Goal: Transaction & Acquisition: Book appointment/travel/reservation

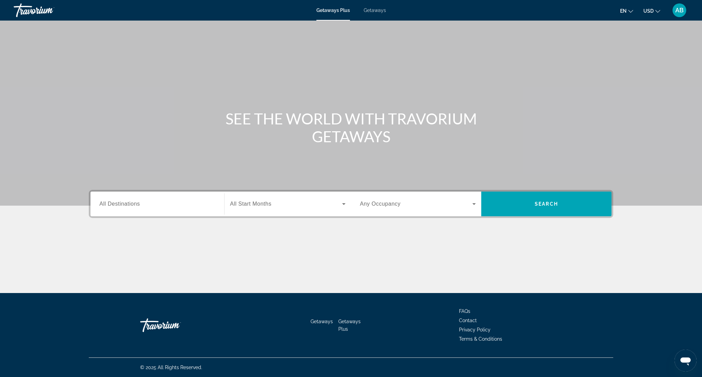
click at [381, 12] on span "Getaways" at bounding box center [374, 10] width 22 height 5
click at [200, 204] on input "Destination All Destinations" at bounding box center [157, 204] width 116 height 8
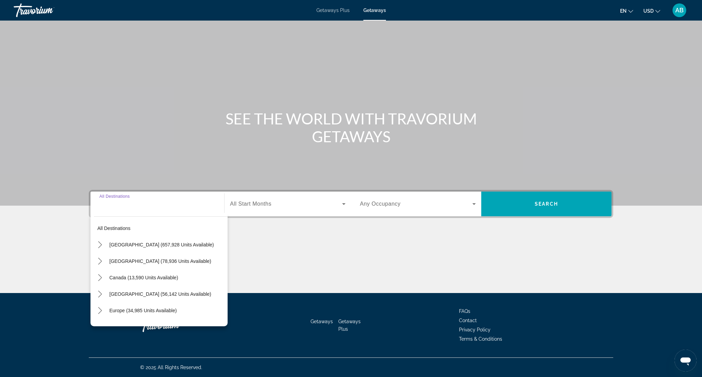
click at [160, 162] on div "Main content" at bounding box center [351, 103] width 702 height 206
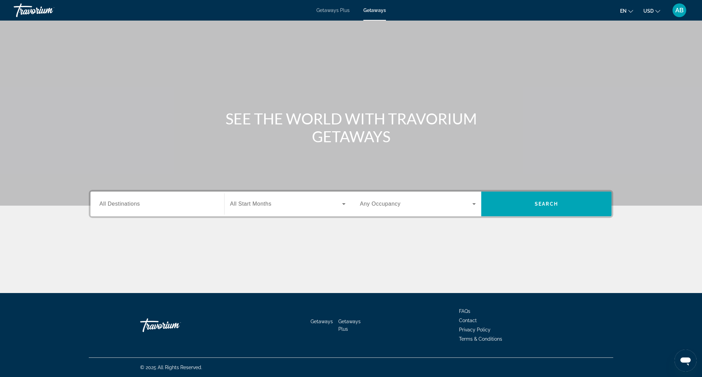
click at [271, 204] on span "All Start Months" at bounding box center [250, 204] width 41 height 6
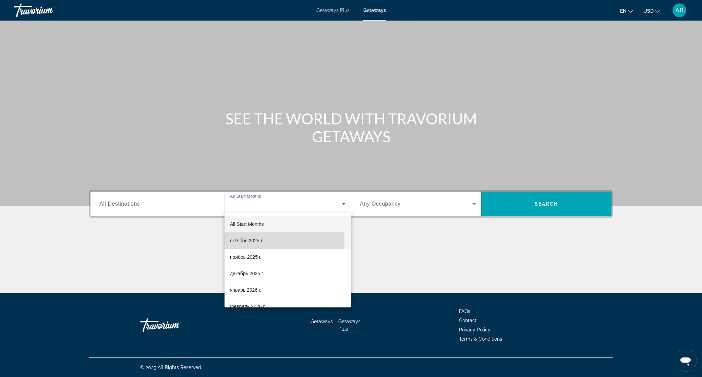
click at [256, 241] on span "октябрь 2025 г." at bounding box center [246, 240] width 33 height 8
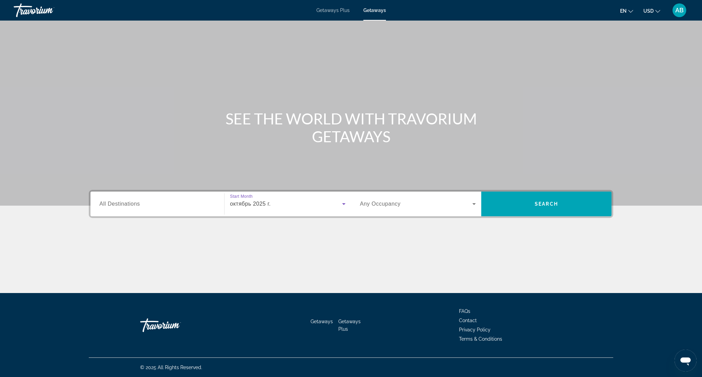
click at [427, 200] on span "Search widget" at bounding box center [416, 204] width 112 height 8
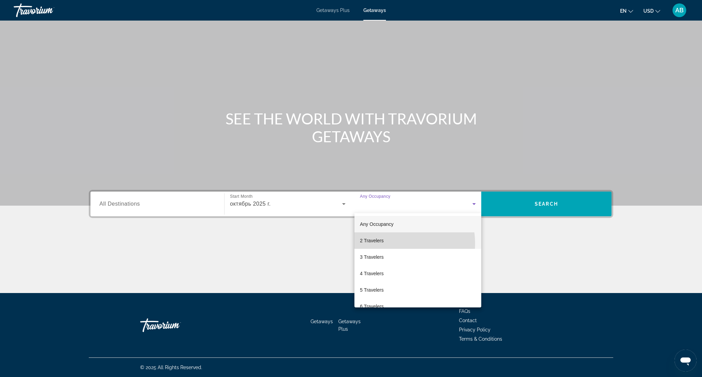
click at [386, 244] on mat-option "2 Travelers" at bounding box center [417, 240] width 127 height 16
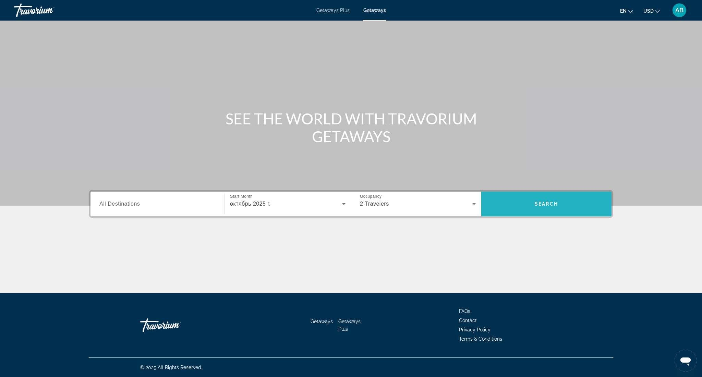
click at [549, 205] on span "Search" at bounding box center [545, 203] width 23 height 5
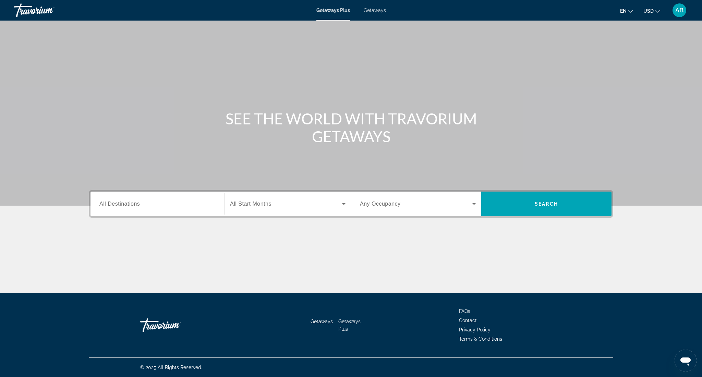
click at [372, 13] on div "Getaways Plus Getaways en English Español Français Italiano Português русский U…" at bounding box center [351, 10] width 702 height 18
click at [377, 11] on span "Getaways" at bounding box center [374, 10] width 22 height 5
click at [150, 205] on input "Destination All Destinations" at bounding box center [157, 204] width 116 height 8
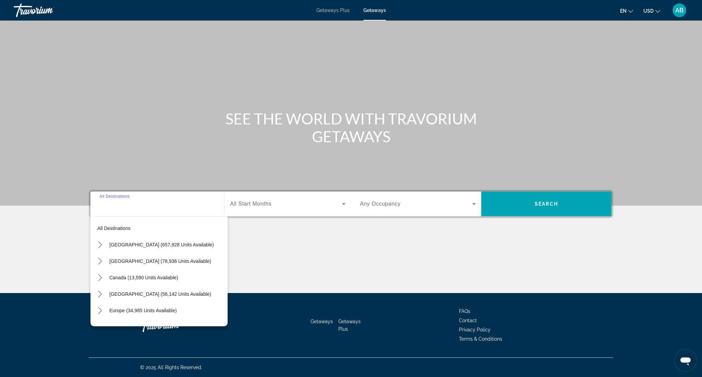
click at [264, 206] on span "All Start Months" at bounding box center [250, 204] width 41 height 6
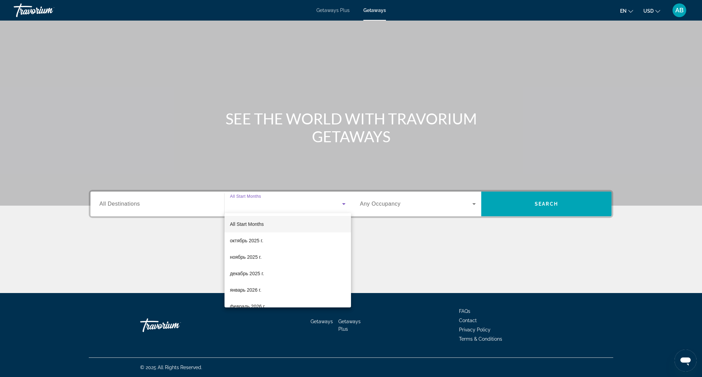
click at [156, 209] on div at bounding box center [351, 188] width 702 height 377
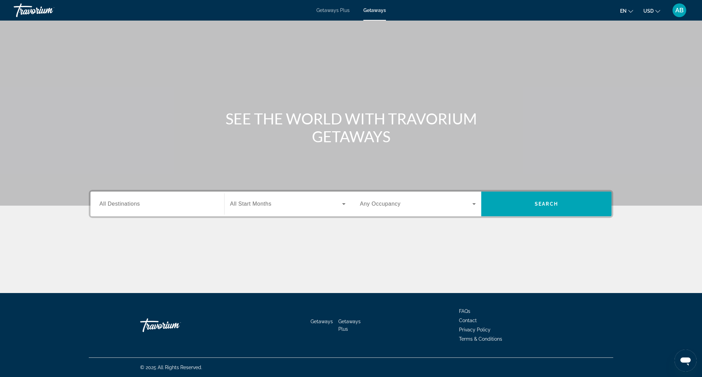
click at [265, 206] on span "All Start Months" at bounding box center [250, 204] width 41 height 6
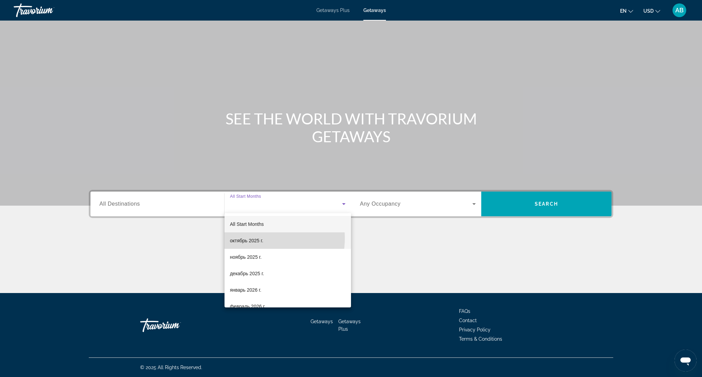
click at [256, 238] on span "октябрь 2025 г." at bounding box center [246, 240] width 33 height 8
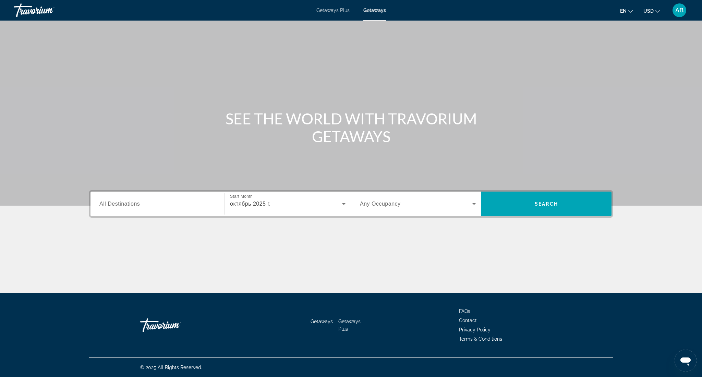
click at [395, 203] on span "Any Occupancy" at bounding box center [380, 204] width 41 height 6
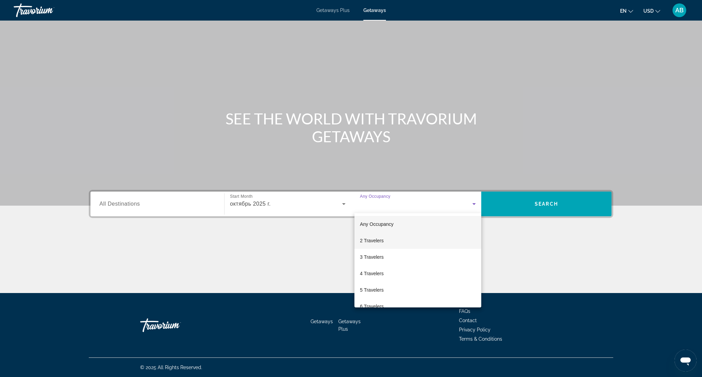
click at [391, 238] on mat-option "2 Travelers" at bounding box center [417, 240] width 127 height 16
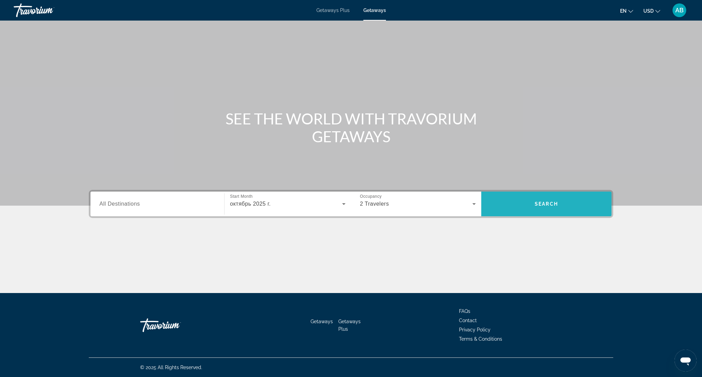
click at [521, 199] on span "Search" at bounding box center [546, 204] width 130 height 16
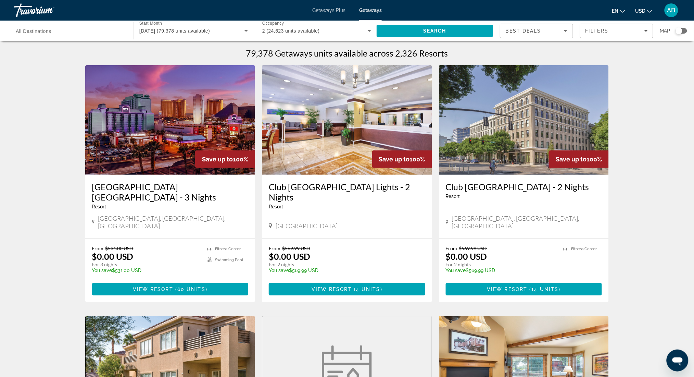
click at [680, 32] on div "Search widget" at bounding box center [679, 30] width 7 height 7
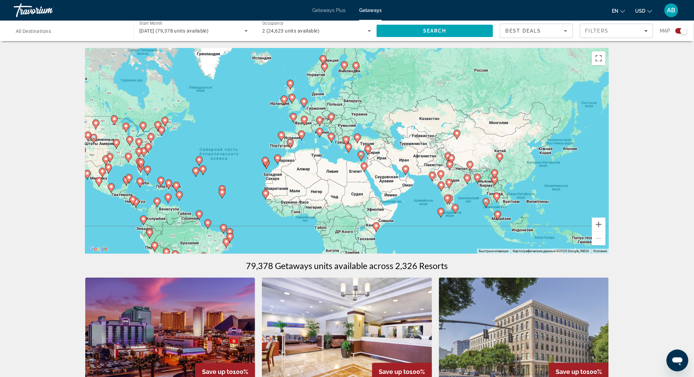
drag, startPoint x: 578, startPoint y: 176, endPoint x: 469, endPoint y: 190, distance: 109.2
click at [469, 190] on div "Чтобы активировать перетаскивание с помощью клавиатуры, нажмите Alt + Ввод. Пос…" at bounding box center [347, 151] width 524 height 206
click at [508, 182] on image "Main content" at bounding box center [510, 182] width 4 height 4
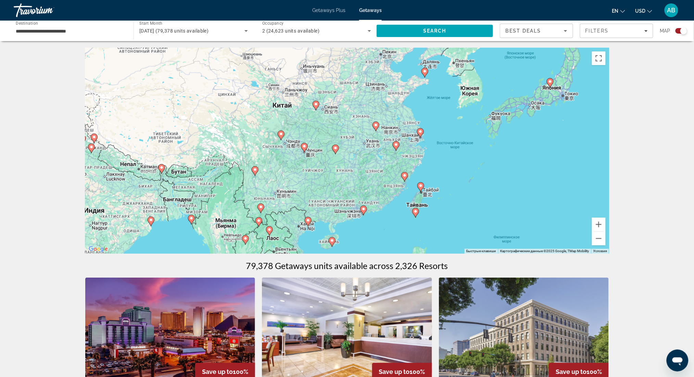
drag, startPoint x: 424, startPoint y: 150, endPoint x: 451, endPoint y: 188, distance: 46.9
click at [385, 227] on div "Чтобы активировать перетаскивание с помощью клавиатуры, нажмите Alt + Ввод. Пос…" at bounding box center [347, 151] width 524 height 206
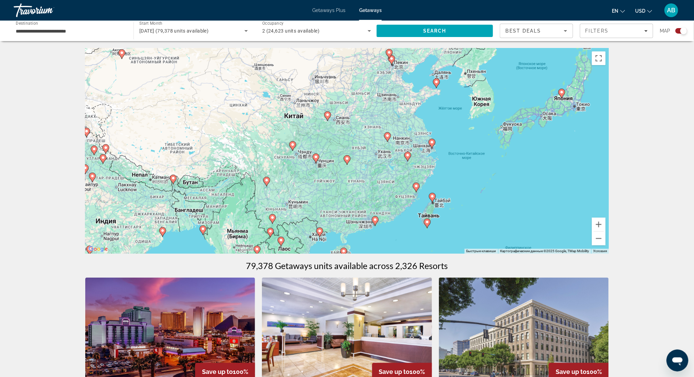
drag, startPoint x: 462, startPoint y: 153, endPoint x: 475, endPoint y: 164, distance: 17.2
click at [475, 164] on div "Чтобы активировать перетаскивание с помощью клавиатуры, нажмите Alt + Ввод. Пос…" at bounding box center [347, 151] width 524 height 206
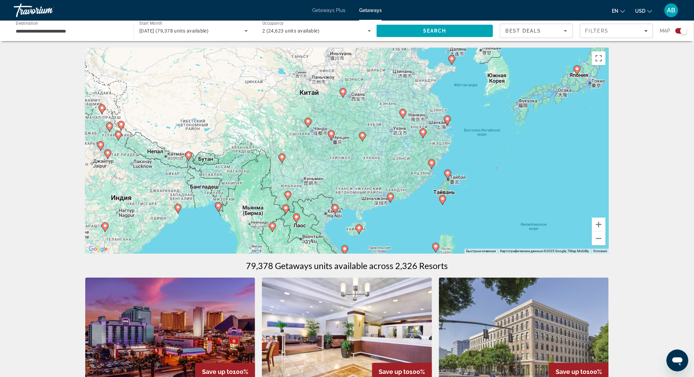
drag, startPoint x: 444, startPoint y: 133, endPoint x: 463, endPoint y: 104, distance: 35.2
click at [463, 104] on div "Чтобы активировать перетаскивание с помощью клавиатуры, нажмите Alt + Ввод. Пос…" at bounding box center [347, 151] width 524 height 206
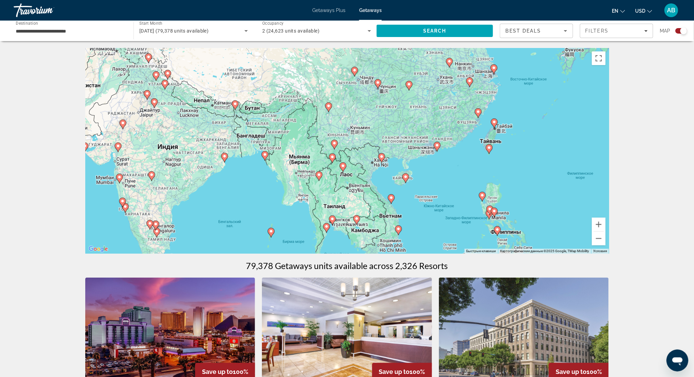
drag, startPoint x: 462, startPoint y: 143, endPoint x: 508, endPoint y: 95, distance: 66.6
click at [508, 95] on div "Чтобы активировать перетаскивание с помощью клавиатуры, нажмите Alt + Ввод. Пос…" at bounding box center [347, 151] width 524 height 206
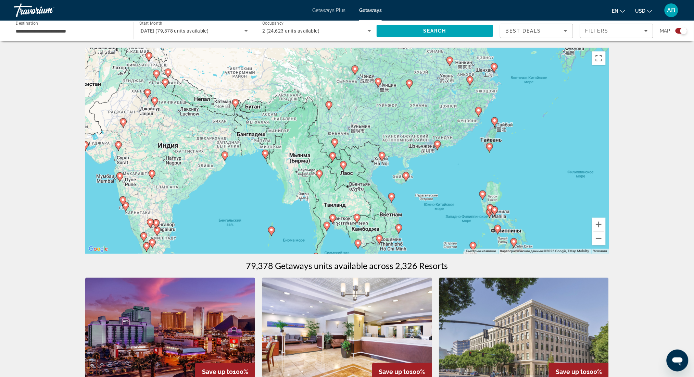
click at [407, 175] on image "Main content" at bounding box center [406, 175] width 4 height 4
type input "**********"
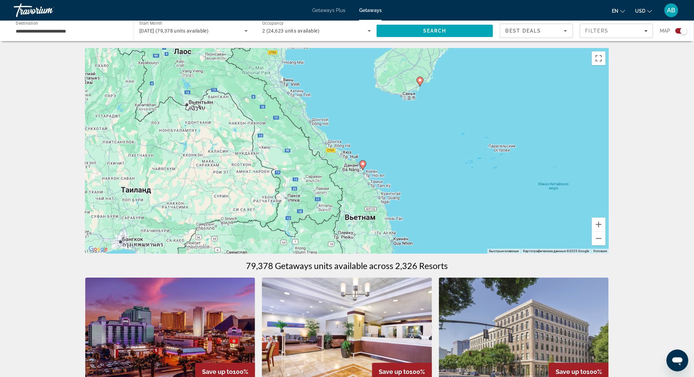
drag, startPoint x: 157, startPoint y: 108, endPoint x: 230, endPoint y: 44, distance: 97.1
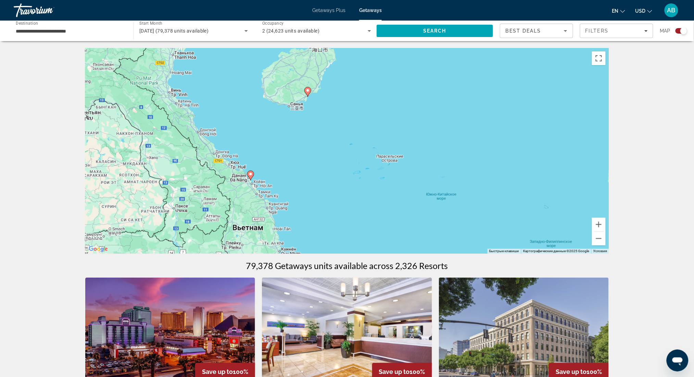
drag, startPoint x: 284, startPoint y: 145, endPoint x: 187, endPoint y: 162, distance: 98.5
click at [183, 165] on div "Чтобы активировать перетаскивание с помощью клавиатуры, нажмите Alt + Ввод. Пос…" at bounding box center [347, 151] width 524 height 206
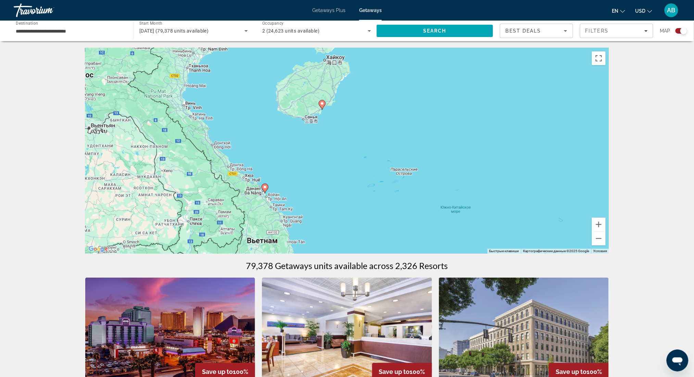
click at [321, 104] on image "Main content" at bounding box center [322, 103] width 4 height 4
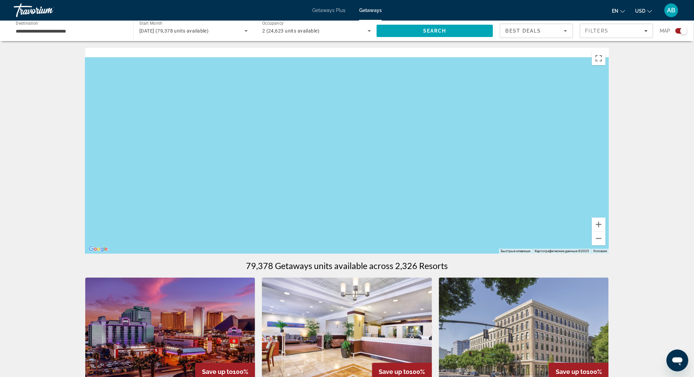
drag, startPoint x: 286, startPoint y: 103, endPoint x: 316, endPoint y: 211, distance: 111.8
click at [318, 213] on div "Main content" at bounding box center [347, 151] width 524 height 206
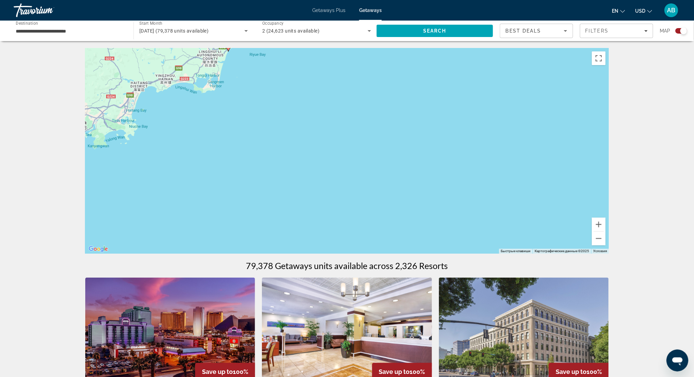
drag, startPoint x: 286, startPoint y: 116, endPoint x: 279, endPoint y: 164, distance: 48.6
click at [326, 183] on div "Чтобы активировать перетаскивание с помощью клавиатуры, нажмите Alt + Ввод. Пос…" at bounding box center [347, 151] width 524 height 206
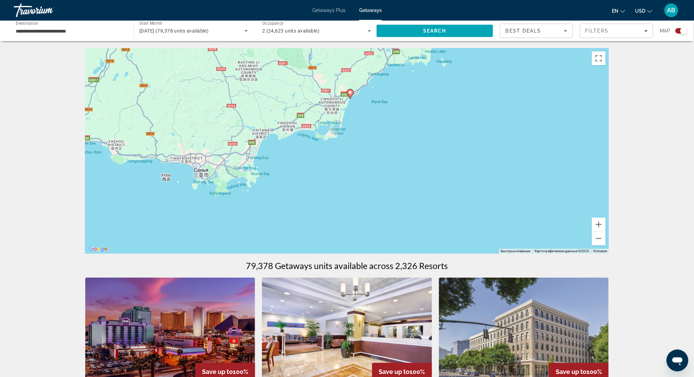
drag, startPoint x: 211, startPoint y: 125, endPoint x: 318, endPoint y: 165, distance: 114.1
click at [319, 167] on div "Чтобы активировать перетаскивание с помощью клавиатуры, нажмите Alt + Ввод. Пос…" at bounding box center [347, 151] width 524 height 206
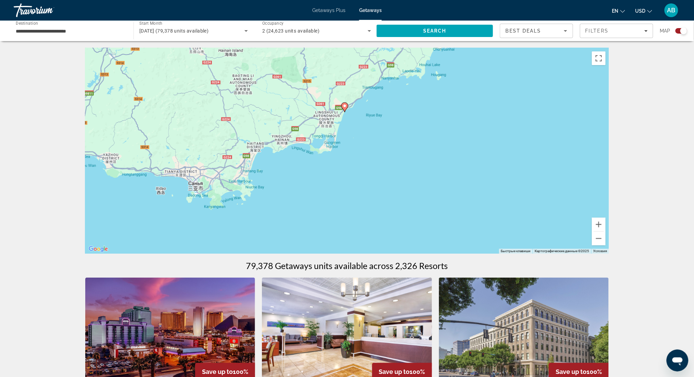
click at [344, 106] on image "Main content" at bounding box center [345, 106] width 4 height 4
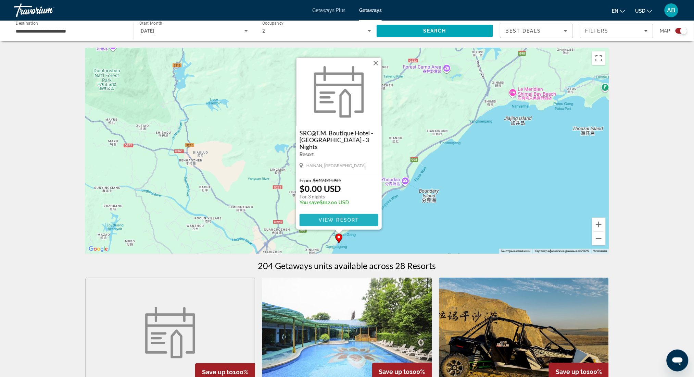
click at [347, 221] on span "View Resort" at bounding box center [339, 219] width 40 height 5
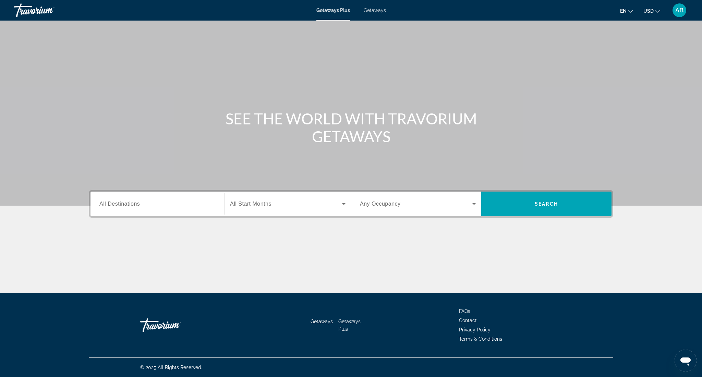
click at [677, 7] on span "AB" at bounding box center [679, 10] width 8 height 7
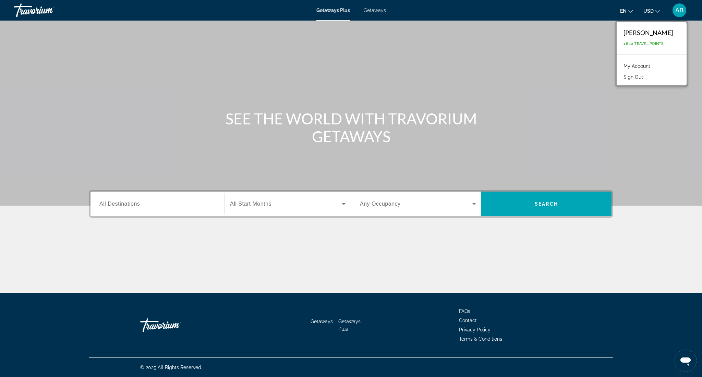
click at [377, 13] on div "Getaways Plus Getaways en English Español Français Italiano Português русский U…" at bounding box center [351, 10] width 702 height 18
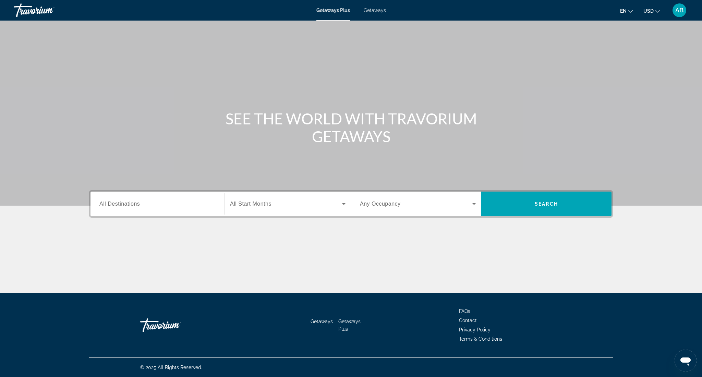
click at [375, 11] on span "Getaways" at bounding box center [374, 10] width 22 height 5
click at [401, 202] on span "Search widget" at bounding box center [416, 204] width 112 height 8
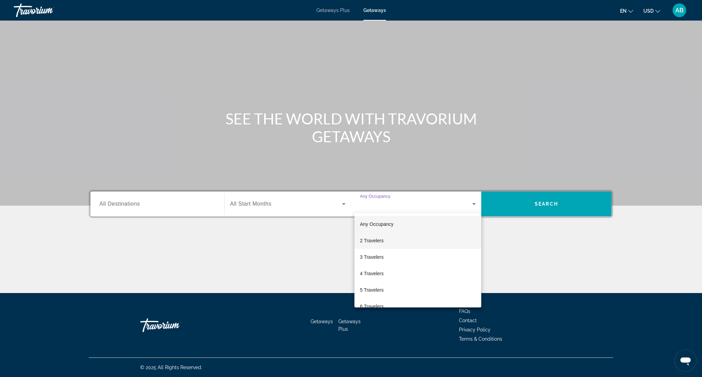
click at [388, 234] on mat-option "2 Travelers" at bounding box center [417, 240] width 127 height 16
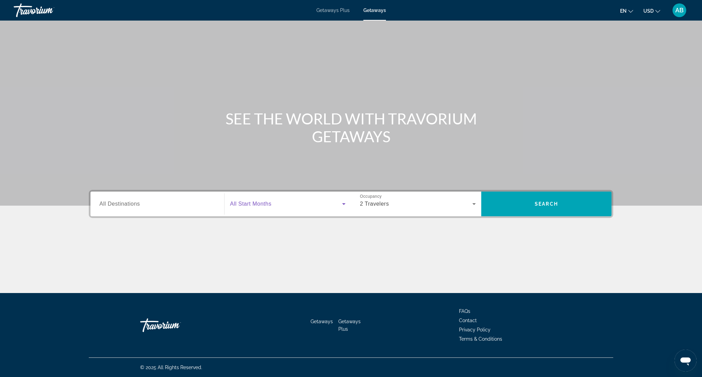
click at [290, 201] on span "Search widget" at bounding box center [286, 204] width 112 height 8
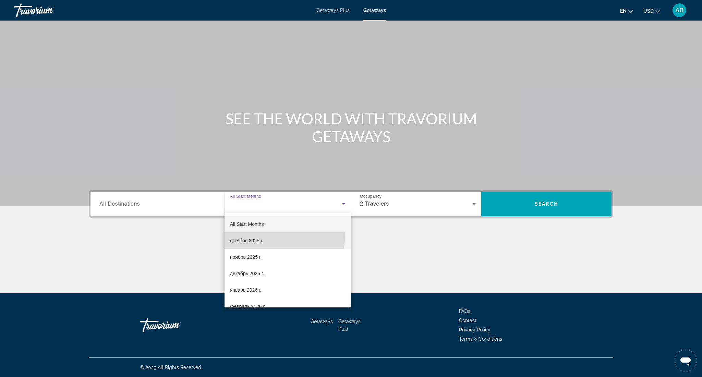
click at [262, 236] on span "октябрь 2025 г." at bounding box center [246, 240] width 33 height 8
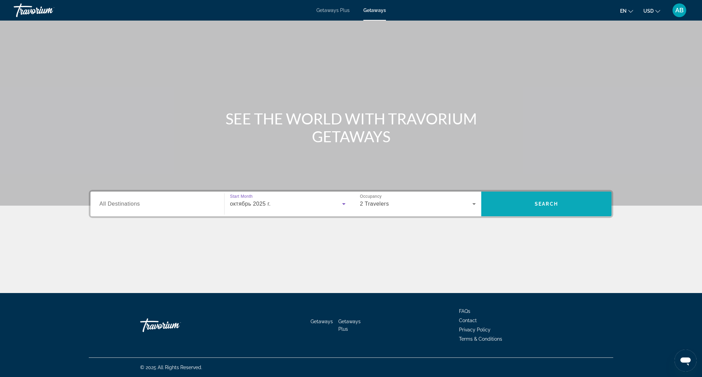
click at [545, 204] on span "Search" at bounding box center [545, 203] width 23 height 5
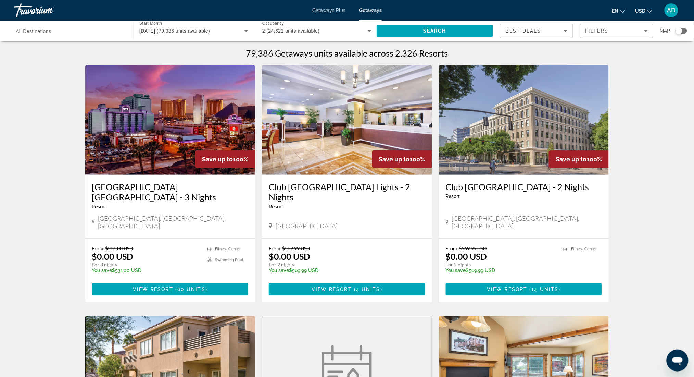
click at [680, 32] on div "Search widget" at bounding box center [679, 30] width 7 height 7
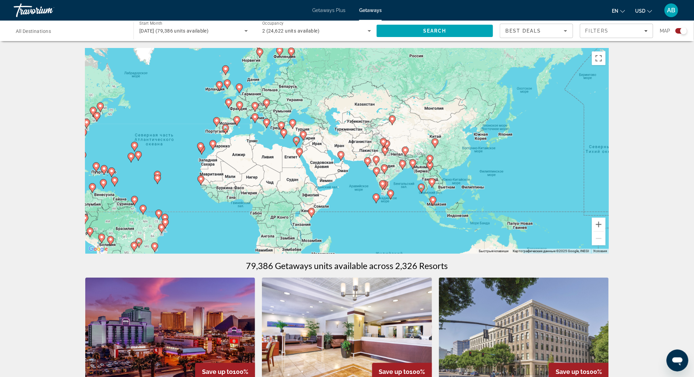
drag, startPoint x: 581, startPoint y: 171, endPoint x: 408, endPoint y: 170, distance: 173.3
click at [408, 170] on div "Чтобы активировать перетаскивание с помощью клавиатуры, нажмите Alt + Ввод. Пос…" at bounding box center [347, 151] width 524 height 206
click at [601, 225] on button "Увеличить" at bounding box center [599, 225] width 14 height 14
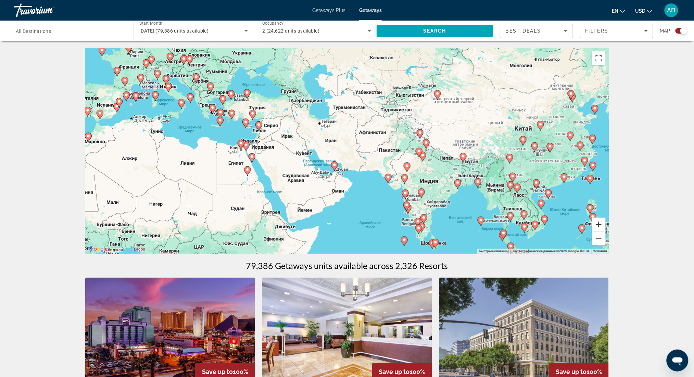
click at [601, 225] on button "Увеличить" at bounding box center [599, 225] width 14 height 14
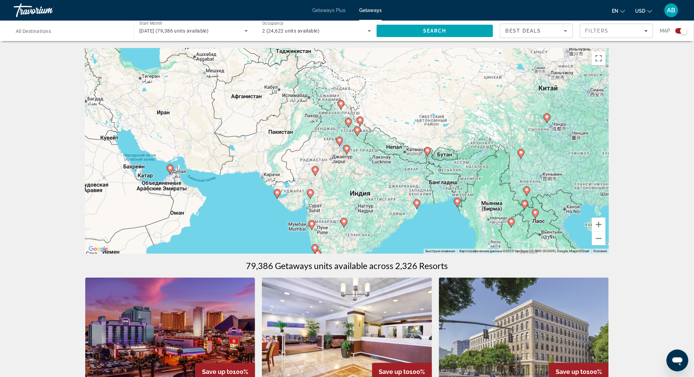
drag, startPoint x: 578, startPoint y: 180, endPoint x: 417, endPoint y: 163, distance: 162.5
click at [417, 163] on div "Чтобы активировать перетаскивание с помощью клавиатуры, нажмите Alt + Ввод. Пос…" at bounding box center [347, 151] width 524 height 206
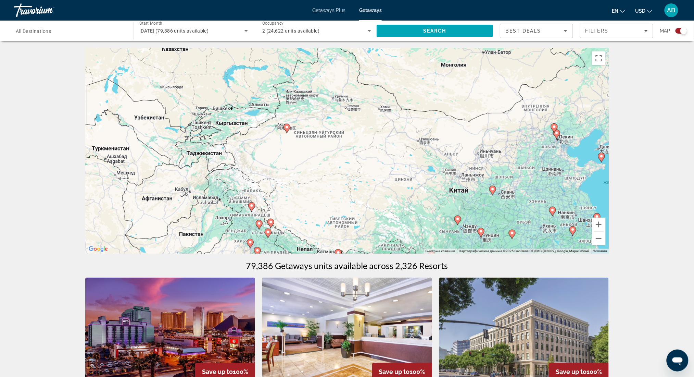
drag, startPoint x: 484, startPoint y: 175, endPoint x: 406, endPoint y: 283, distance: 133.0
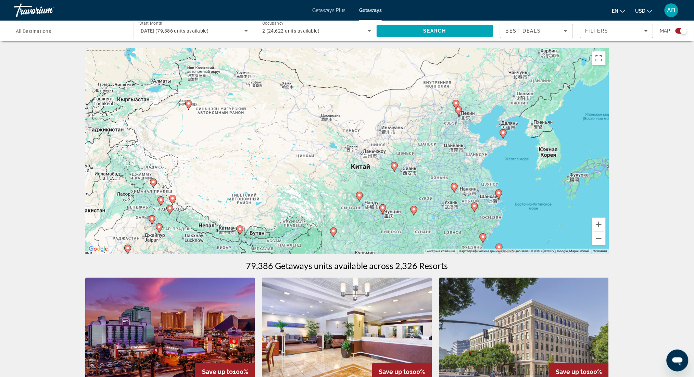
drag, startPoint x: 399, startPoint y: 183, endPoint x: 294, endPoint y: 152, distance: 109.3
click at [294, 152] on div "Чтобы активировать перетаскивание с помощью клавиатуры, нажмите Alt + Ввод. Пос…" at bounding box center [347, 151] width 524 height 206
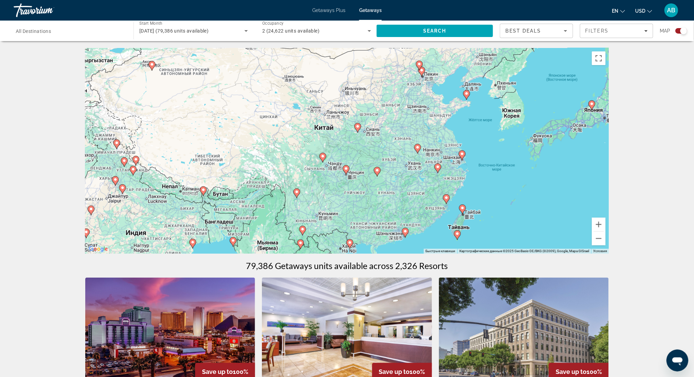
drag, startPoint x: 431, startPoint y: 181, endPoint x: 393, endPoint y: 134, distance: 60.1
click at [393, 135] on div "Чтобы активировать перетаскивание с помощью клавиатуры, нажмите Alt + Ввод. Пос…" at bounding box center [347, 151] width 524 height 206
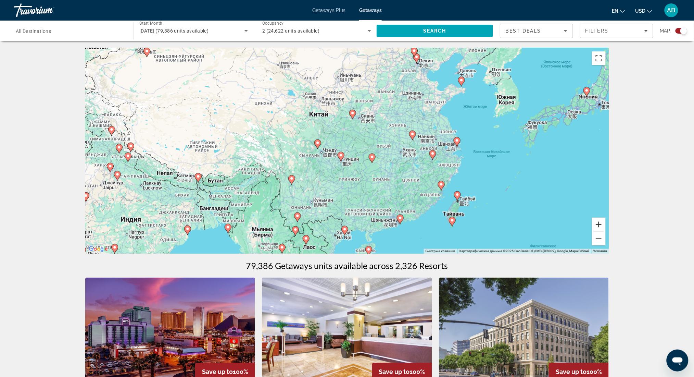
click at [600, 224] on button "Увеличить" at bounding box center [599, 225] width 14 height 14
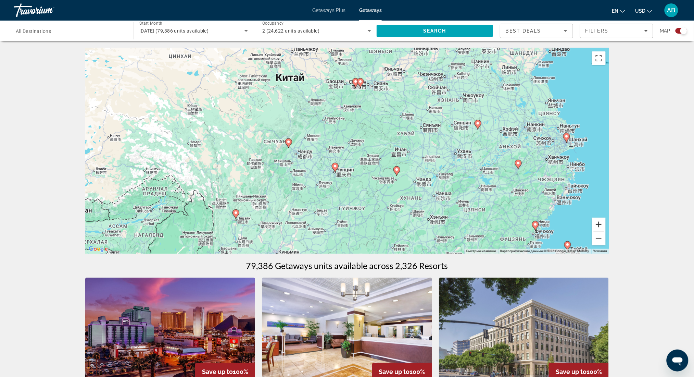
click at [600, 224] on button "Увеличить" at bounding box center [599, 225] width 14 height 14
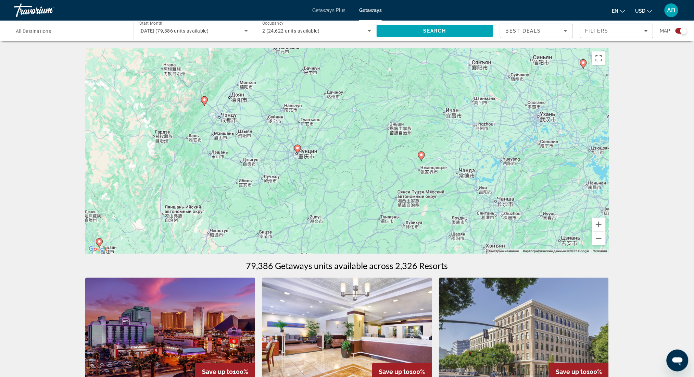
drag, startPoint x: 483, startPoint y: 205, endPoint x: 456, endPoint y: 164, distance: 48.6
click at [456, 164] on div "Чтобы активировать перетаскивание с помощью клавиатуры, нажмите Alt + Ввод. Пос…" at bounding box center [347, 151] width 524 height 206
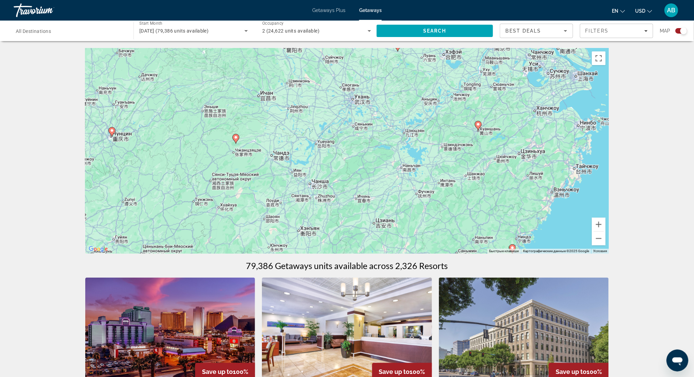
drag, startPoint x: 532, startPoint y: 163, endPoint x: 345, endPoint y: 146, distance: 187.5
click at [345, 146] on div "Чтобы активировать перетаскивание с помощью клавиатуры, нажмите Alt + Ввод. Пос…" at bounding box center [347, 151] width 524 height 206
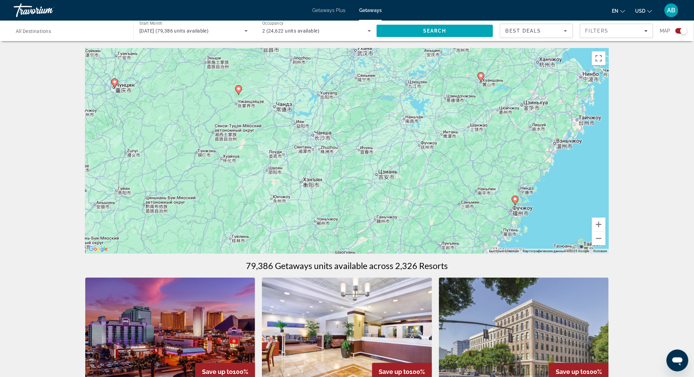
drag, startPoint x: 500, startPoint y: 162, endPoint x: 503, endPoint y: 108, distance: 54.6
click at [503, 108] on div "Чтобы активировать перетаскивание с помощью клавиатуры, нажмите Alt + Ввод. Пос…" at bounding box center [347, 151] width 524 height 206
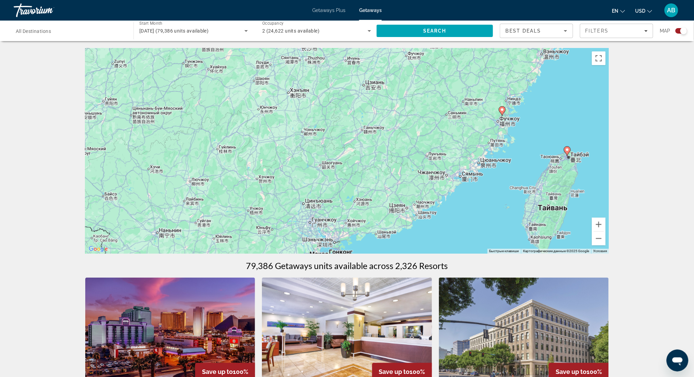
drag, startPoint x: 479, startPoint y: 199, endPoint x: 466, endPoint y: 114, distance: 85.9
click at [466, 114] on div "Чтобы активировать перетаскивание с помощью клавиатуры, нажмите Alt + Ввод. Пос…" at bounding box center [347, 151] width 524 height 206
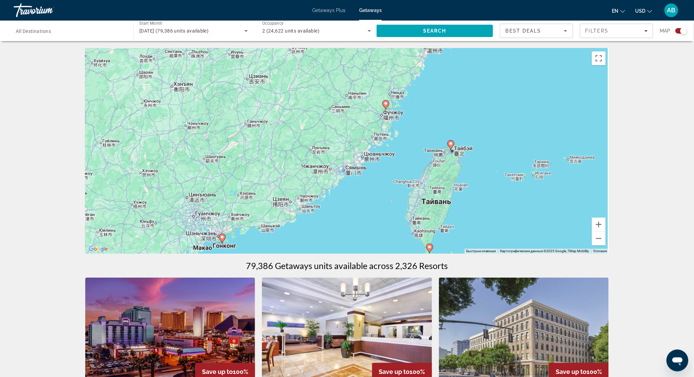
drag, startPoint x: 446, startPoint y: 169, endPoint x: 330, endPoint y: 161, distance: 116.7
click at [330, 161] on div "Чтобы активировать перетаскивание с помощью клавиатуры, нажмите Alt + Ввод. Пос…" at bounding box center [347, 151] width 524 height 206
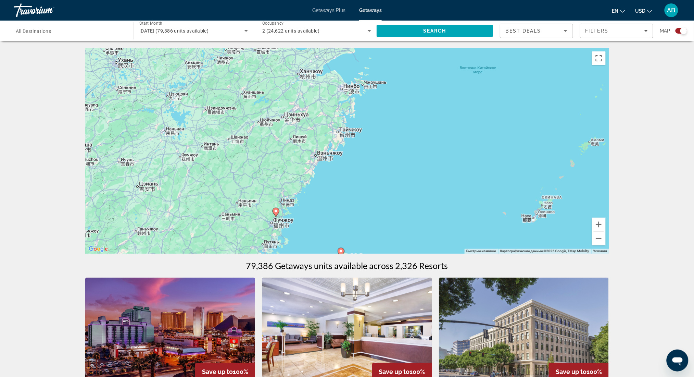
drag, startPoint x: 553, startPoint y: 126, endPoint x: 442, endPoint y: 234, distance: 155.0
click at [442, 234] on div "Чтобы активировать перетаскивание с помощью клавиатуры, нажмите Alt + Ввод. Пос…" at bounding box center [347, 151] width 524 height 206
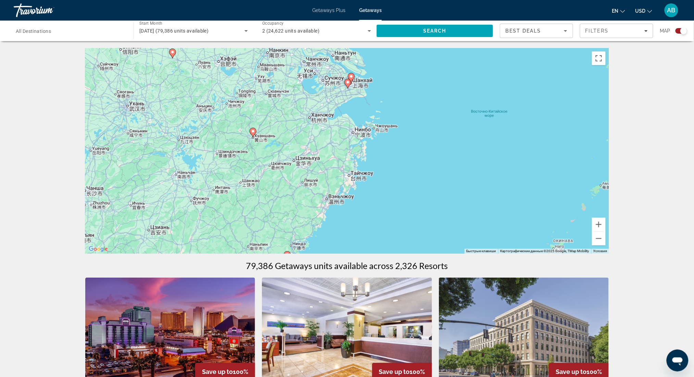
drag, startPoint x: 420, startPoint y: 125, endPoint x: 432, endPoint y: 172, distance: 48.3
click at [432, 172] on div "Чтобы активировать перетаскивание с помощью клавиатуры, нажмите Alt + Ввод. Пос…" at bounding box center [347, 151] width 524 height 206
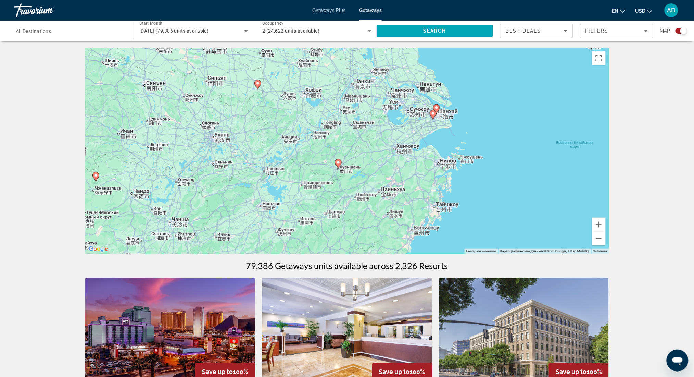
drag, startPoint x: 315, startPoint y: 143, endPoint x: 424, endPoint y: 183, distance: 115.9
click at [424, 183] on div "Чтобы активировать перетаскивание с помощью клавиатуры, нажмите Alt + Ввод. Пос…" at bounding box center [347, 151] width 524 height 206
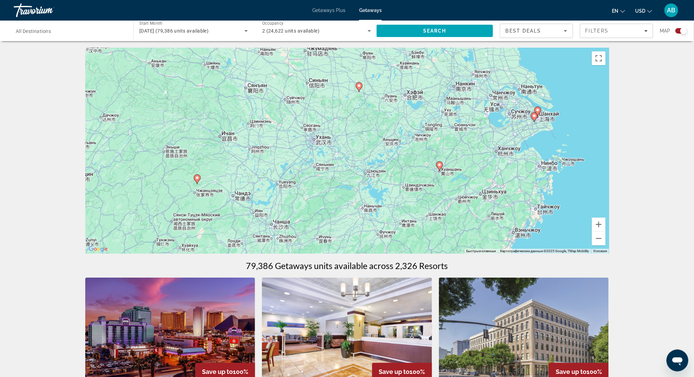
drag, startPoint x: 342, startPoint y: 165, endPoint x: 371, endPoint y: 100, distance: 71.3
click at [368, 100] on div "Чтобы активировать перетаскивание с помощью клавиатуры, нажмите Alt + Ввод. Пос…" at bounding box center [347, 151] width 524 height 206
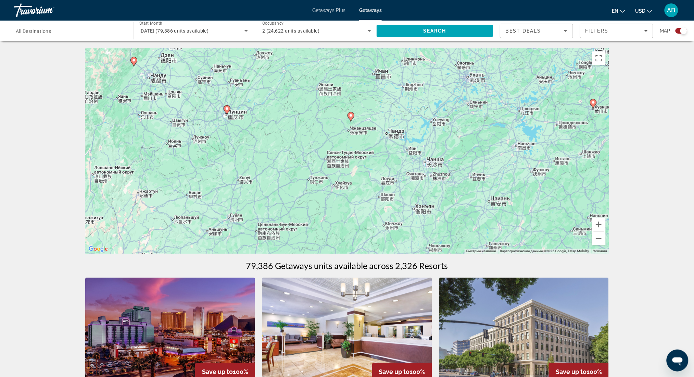
drag, startPoint x: 281, startPoint y: 152, endPoint x: 413, endPoint y: 110, distance: 139.4
click at [413, 110] on div "Чтобы активировать перетаскивание с помощью клавиатуры, нажмите Alt + Ввод. Пос…" at bounding box center [347, 151] width 524 height 206
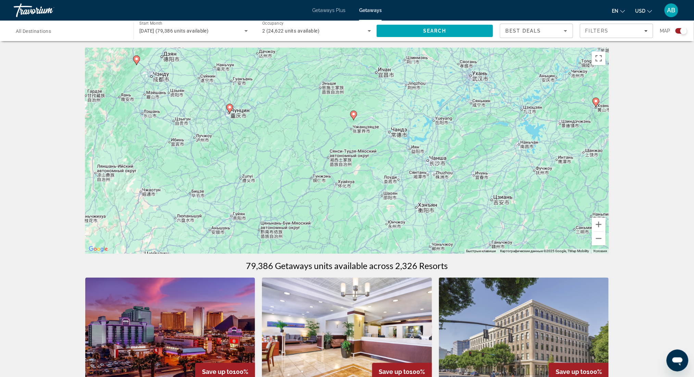
click at [354, 114] on image "Main content" at bounding box center [354, 114] width 4 height 4
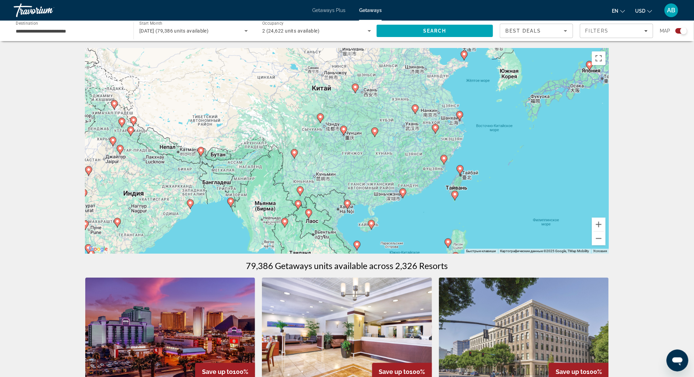
drag, startPoint x: 456, startPoint y: 112, endPoint x: 483, endPoint y: 100, distance: 29.9
click at [483, 100] on div "Чтобы активировать перетаскивание с помощью клавиатуры, нажмите Alt + Ввод. Пос…" at bounding box center [347, 151] width 524 height 206
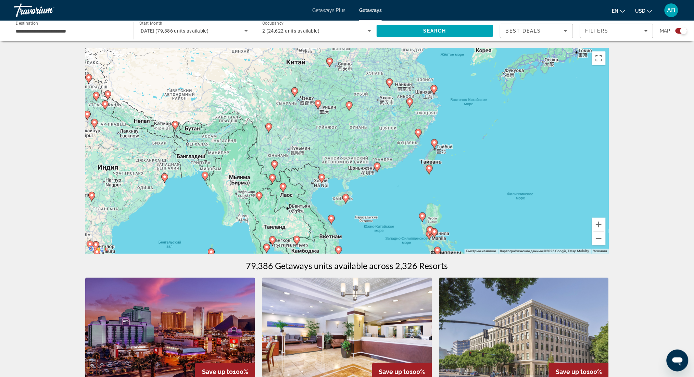
drag, startPoint x: 372, startPoint y: 187, endPoint x: 347, endPoint y: 162, distance: 35.6
click at [347, 162] on div "Чтобы активировать перетаскивание с помощью клавиатуры, нажмите Alt + Ввод. Пос…" at bounding box center [347, 151] width 524 height 206
click at [348, 105] on image "Main content" at bounding box center [349, 105] width 4 height 4
type input "**********"
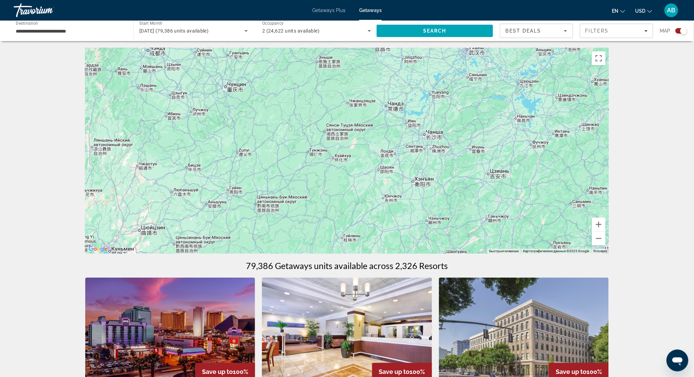
drag, startPoint x: 359, startPoint y: 108, endPoint x: 355, endPoint y: 209, distance: 101.5
click at [355, 209] on div "Чтобы активировать перетаскивание с помощью клавиатуры, нажмите Alt + Ввод. Пос…" at bounding box center [347, 151] width 524 height 206
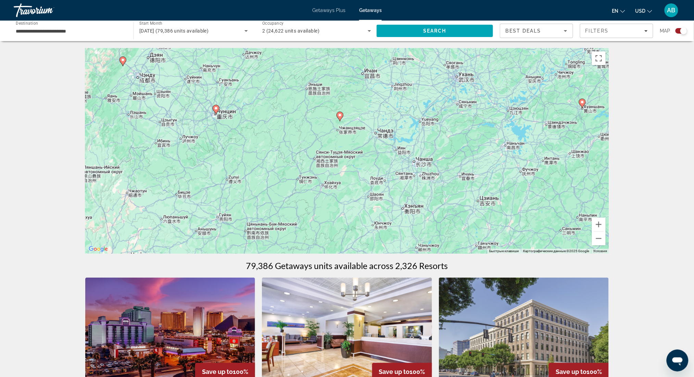
drag, startPoint x: 363, startPoint y: 149, endPoint x: 353, endPoint y: 170, distance: 24.1
click at [353, 170] on div "Чтобы активировать перетаскивание с помощью клавиатуры, нажмите Alt + Ввод. Пос…" at bounding box center [347, 151] width 524 height 206
click at [339, 115] on image "Main content" at bounding box center [340, 115] width 4 height 4
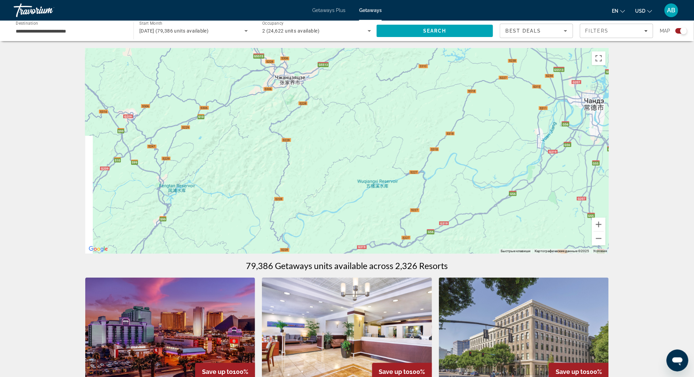
drag, startPoint x: 335, startPoint y: 109, endPoint x: 354, endPoint y: 206, distance: 98.8
click at [353, 206] on div "Main content" at bounding box center [347, 151] width 524 height 206
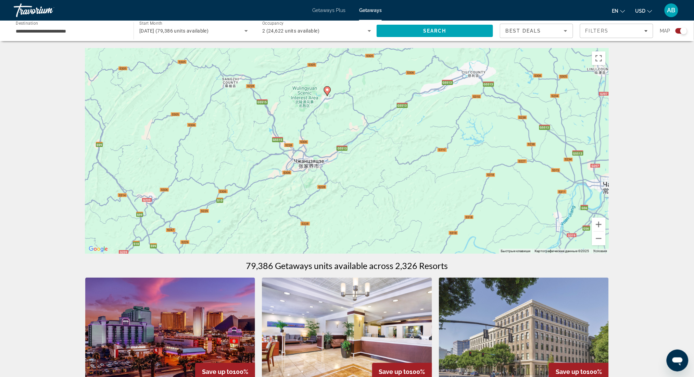
drag, startPoint x: 342, startPoint y: 157, endPoint x: 348, endPoint y: 202, distance: 45.6
click at [348, 202] on div "Чтобы активировать перетаскивание с помощью клавиатуры, нажмите Alt + Ввод. Пос…" at bounding box center [347, 151] width 524 height 206
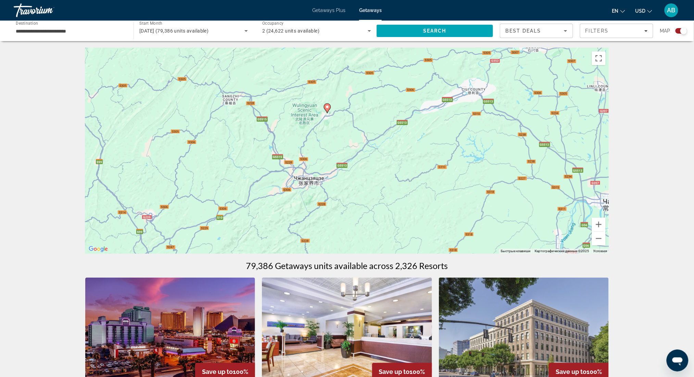
click at [327, 107] on image "Main content" at bounding box center [327, 107] width 4 height 4
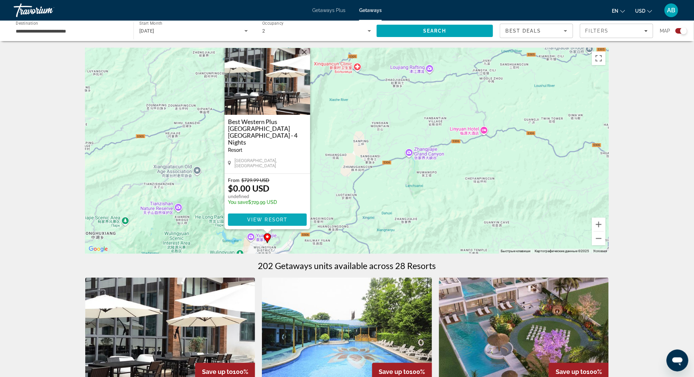
click at [286, 217] on span "View Resort" at bounding box center [267, 219] width 40 height 5
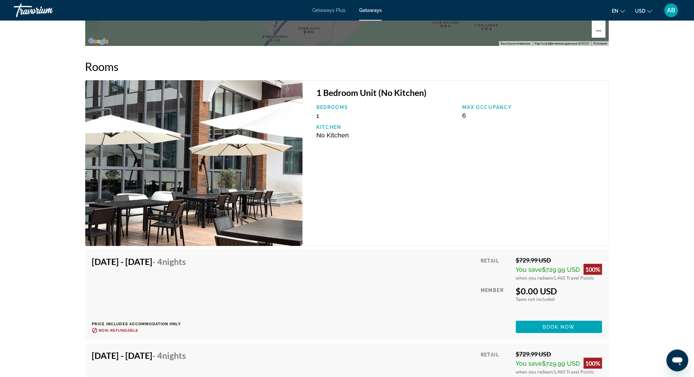
scroll to position [1050, 0]
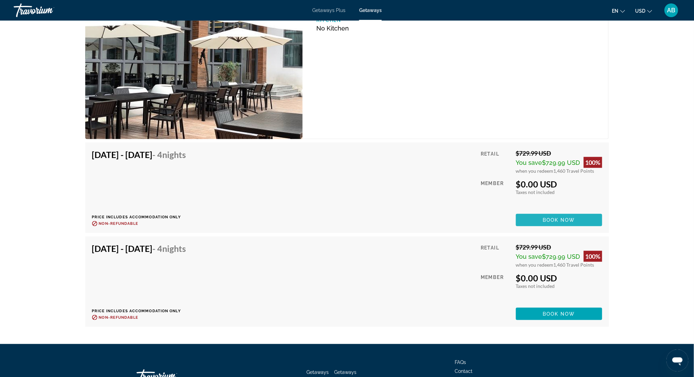
click at [565, 220] on span "Book now" at bounding box center [559, 219] width 33 height 5
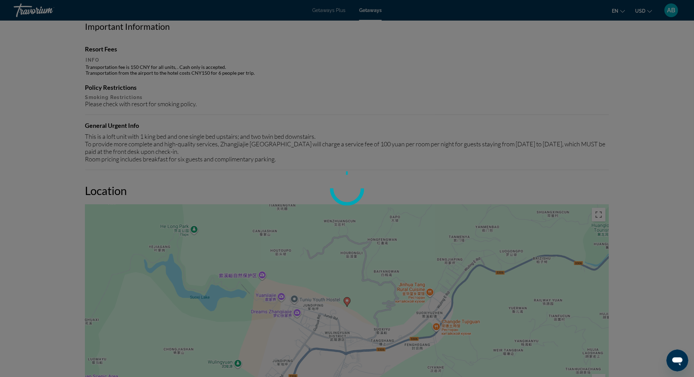
scroll to position [502, 0]
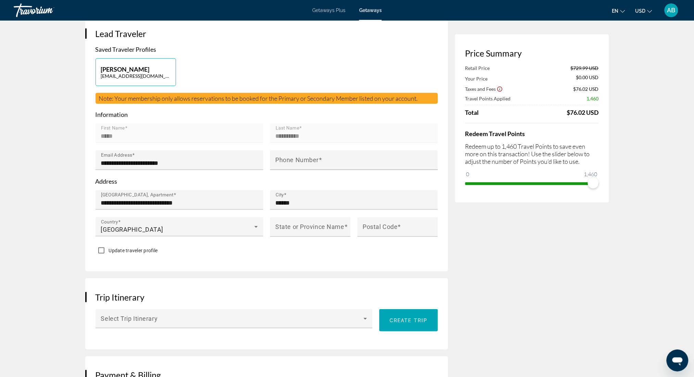
scroll to position [91, 0]
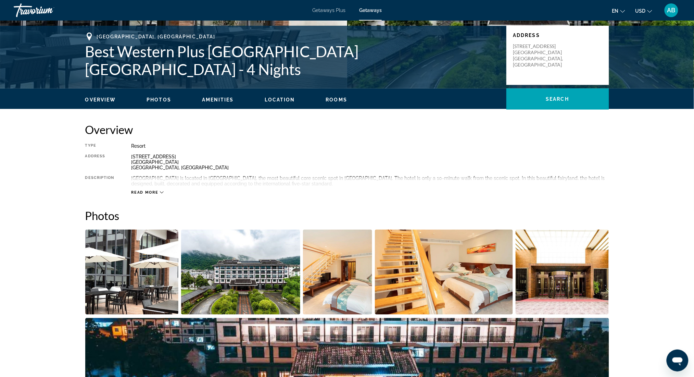
scroll to position [137, 0]
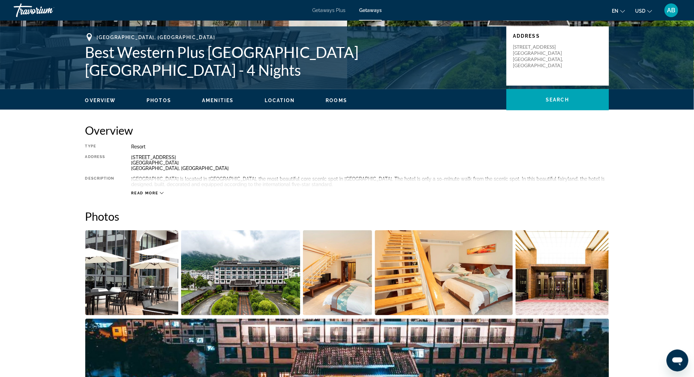
click at [153, 193] on span "Read more" at bounding box center [145, 193] width 27 height 4
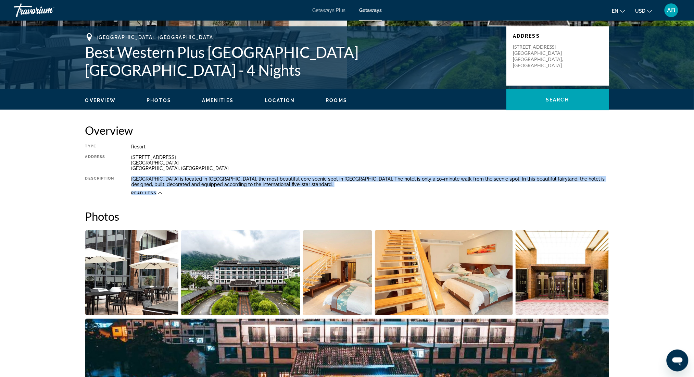
drag, startPoint x: 131, startPoint y: 177, endPoint x: 306, endPoint y: 187, distance: 175.3
click at [306, 187] on div "Type Resort All-Inclusive No All-Inclusive Address No. 2, Wuling Road Jundiping…" at bounding box center [347, 170] width 524 height 52
copy div "Zhangjiajie Qingxinyuan Hotel is located in Wulingyuan, the most beautiful core…"
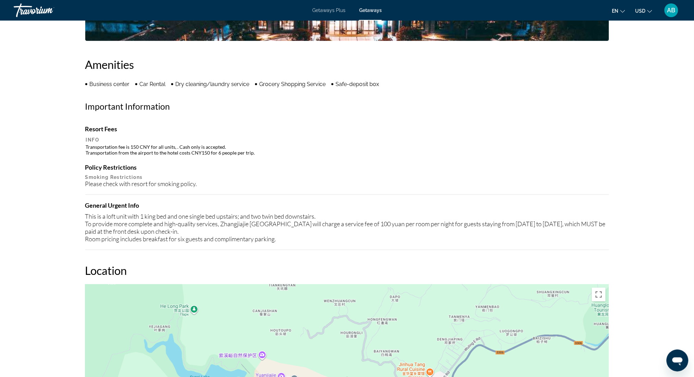
scroll to position [502, 0]
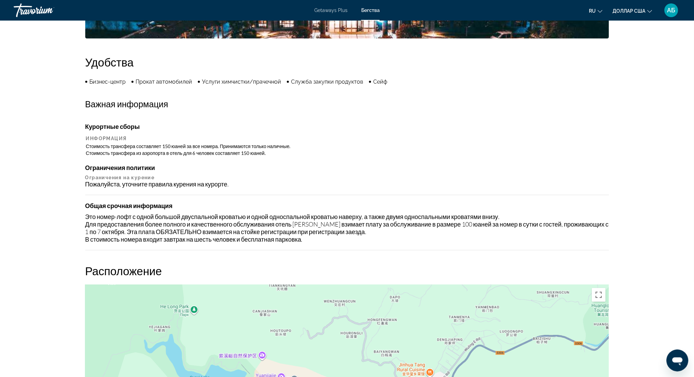
click at [516, 72] on div "Удобства Бизнес-центр Прокат автомобилей Услуги химчистки/прачечной Служба заку…" at bounding box center [347, 152] width 524 height 195
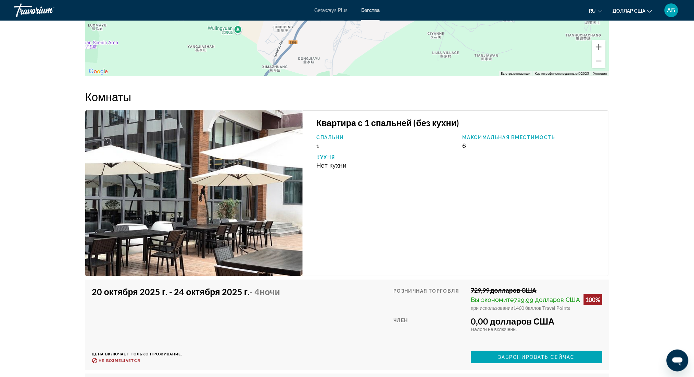
scroll to position [828, 0]
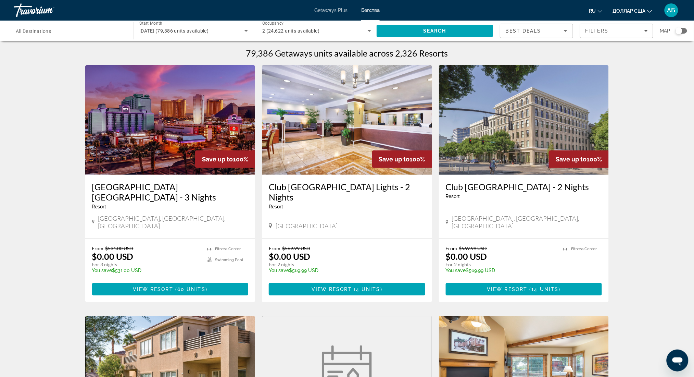
click at [678, 31] on div "Search widget" at bounding box center [679, 30] width 7 height 7
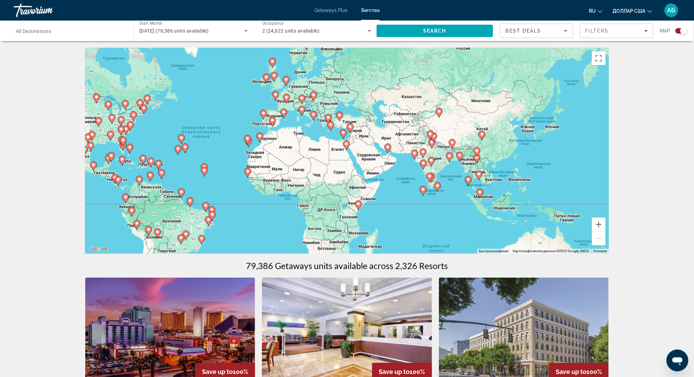
drag, startPoint x: 584, startPoint y: 145, endPoint x: 458, endPoint y: 137, distance: 126.3
click at [458, 137] on div "Чтобы активировать перетаскивание с помощью клавиатуры, нажмите Alt + Ввод. Пос…" at bounding box center [347, 151] width 524 height 206
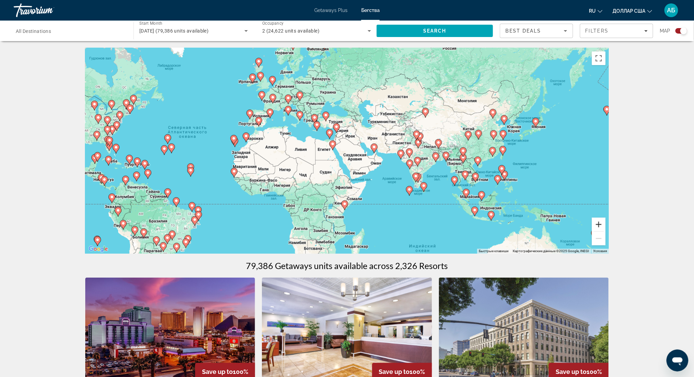
click at [598, 225] on button "Увеличить" at bounding box center [599, 225] width 14 height 14
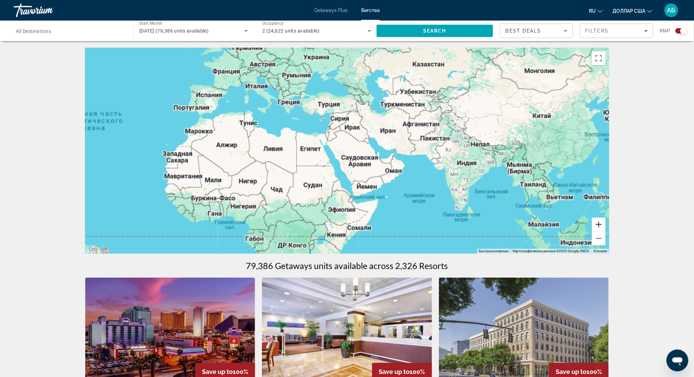
click at [598, 225] on button "Увеличить" at bounding box center [599, 225] width 14 height 14
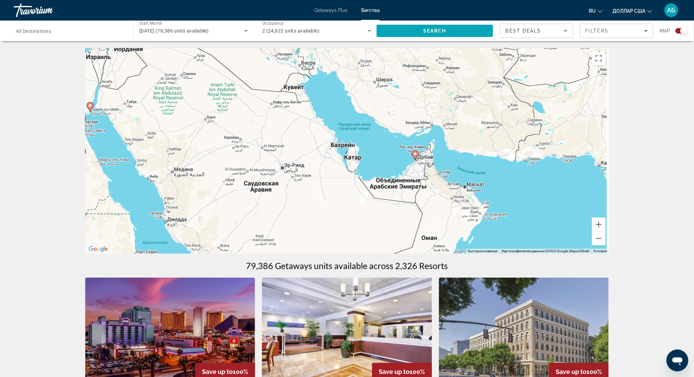
drag, startPoint x: 566, startPoint y: 198, endPoint x: 374, endPoint y: 185, distance: 191.6
click at [382, 185] on div "Чтобы активировать перетаскивание с помощью клавиатуры, нажмите Alt + Ввод. Пос…" at bounding box center [347, 151] width 524 height 206
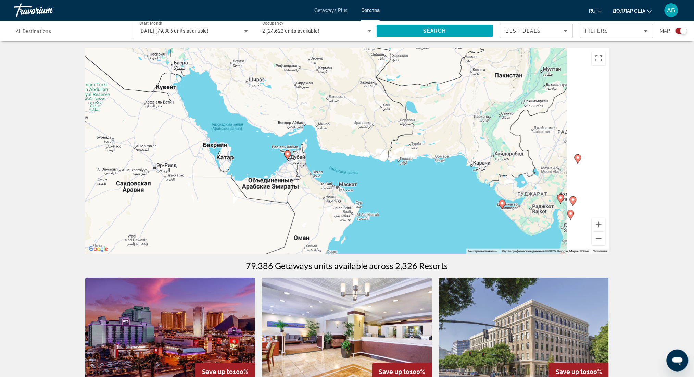
drag, startPoint x: 513, startPoint y: 187, endPoint x: 377, endPoint y: 186, distance: 136.3
click at [377, 186] on div "Чтобы активировать перетаскивание с помощью клавиатуры, нажмите Alt + Ввод. Пос…" at bounding box center [347, 151] width 524 height 206
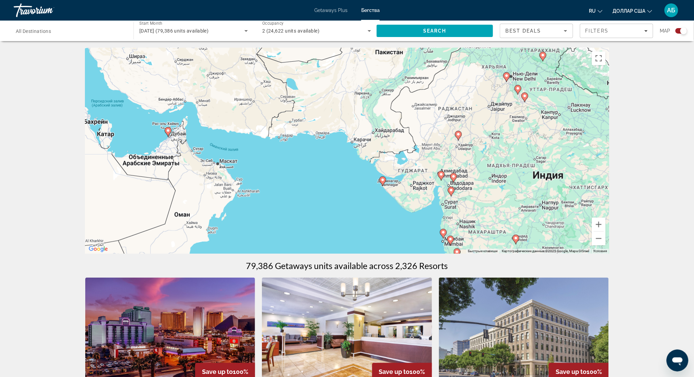
drag, startPoint x: 518, startPoint y: 183, endPoint x: 479, endPoint y: 162, distance: 44.3
click at [479, 162] on div "Чтобы активировать перетаскивание с помощью клавиатуры, нажмите Alt + Ввод. Пос…" at bounding box center [347, 151] width 524 height 206
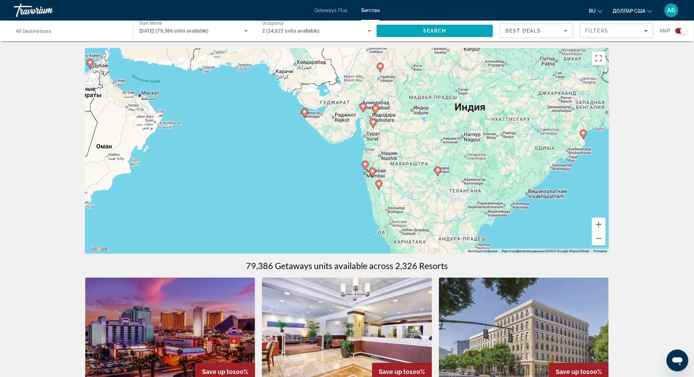
drag, startPoint x: 421, startPoint y: 192, endPoint x: 343, endPoint y: 123, distance: 104.6
click at [343, 123] on div "Чтобы активировать перетаскивание с помощью клавиатуры, нажмите Alt + Ввод. Пос…" at bounding box center [347, 151] width 524 height 206
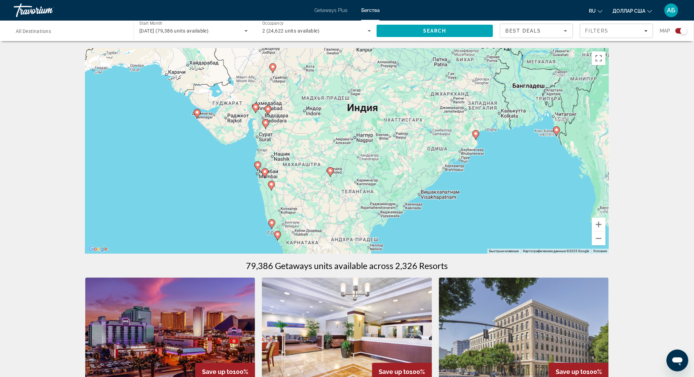
drag, startPoint x: 451, startPoint y: 153, endPoint x: 342, endPoint y: 157, distance: 109.0
click at [342, 157] on div "Чтобы активировать перетаскивание с помощью клавиатуры, нажмите Alt + Ввод. Пос…" at bounding box center [347, 151] width 524 height 206
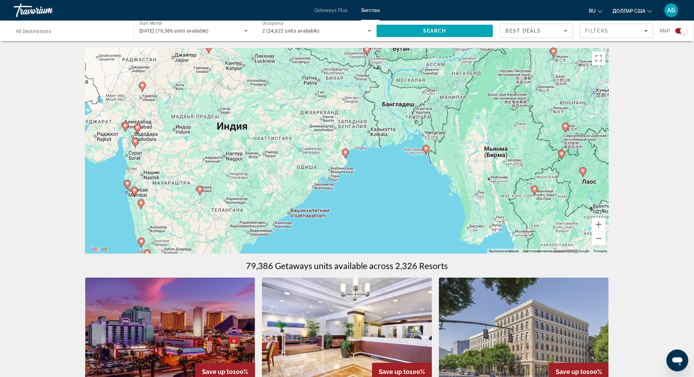
drag, startPoint x: 489, startPoint y: 148, endPoint x: 369, endPoint y: 165, distance: 121.5
click at [369, 165] on div "Чтобы активировать перетаскивание с помощью клавиатуры, нажмите Alt + Ввод. Пос…" at bounding box center [347, 151] width 524 height 206
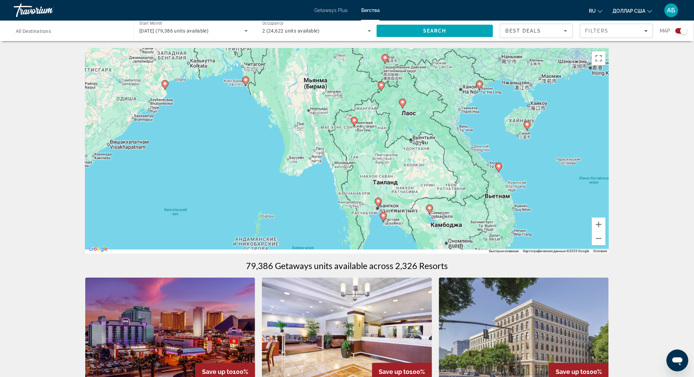
drag, startPoint x: 530, startPoint y: 169, endPoint x: 349, endPoint y: 99, distance: 193.1
click at [349, 99] on div "Чтобы активировать перетаскивание с помощью клавиатуры, нажмите Alt + Ввод. Пос…" at bounding box center [347, 151] width 524 height 206
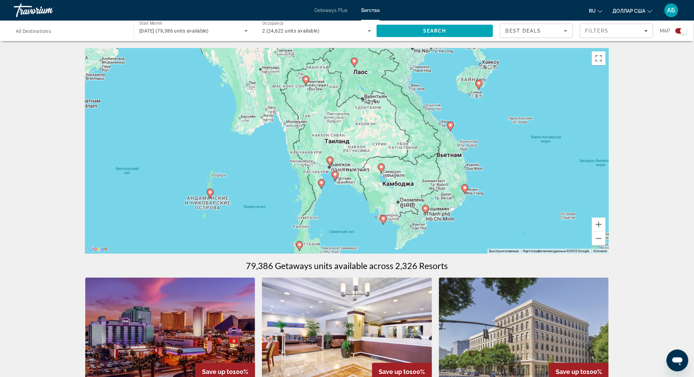
drag, startPoint x: 450, startPoint y: 173, endPoint x: 406, endPoint y: 133, distance: 60.1
click at [406, 133] on div "Чтобы активировать перетаскивание с помощью клавиатуры, нажмите Alt + Ввод. Пос…" at bounding box center [347, 151] width 524 height 206
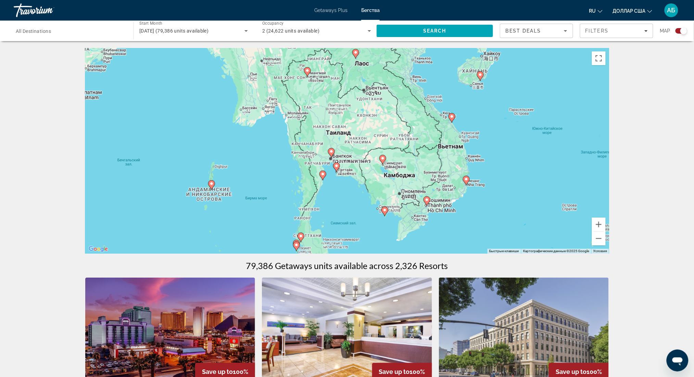
drag, startPoint x: 511, startPoint y: 163, endPoint x: 675, endPoint y: 159, distance: 163.1
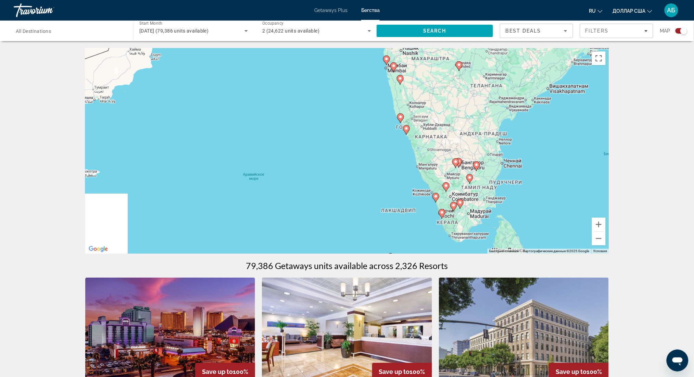
drag, startPoint x: 368, startPoint y: 154, endPoint x: 593, endPoint y: 169, distance: 225.9
click at [584, 167] on div "Чтобы активировать перетаскивание с помощью клавиатуры, нажмите Alt + Ввод. Пос…" at bounding box center [347, 151] width 524 height 206
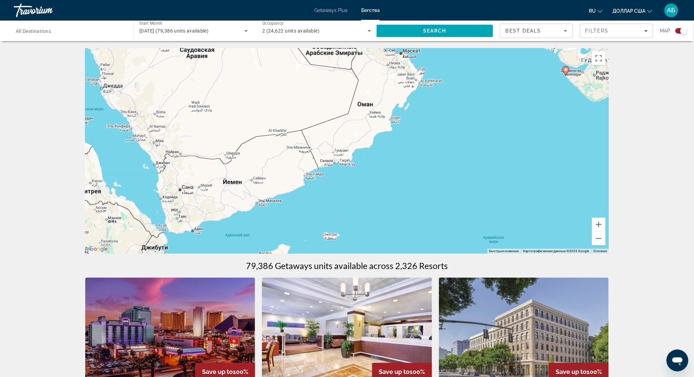
drag, startPoint x: 450, startPoint y: 153, endPoint x: 458, endPoint y: 233, distance: 80.6
click at [455, 226] on div "Чтобы активировать перетаскивание с помощью клавиатуры, нажмите Alt + Ввод. Пос…" at bounding box center [347, 151] width 524 height 206
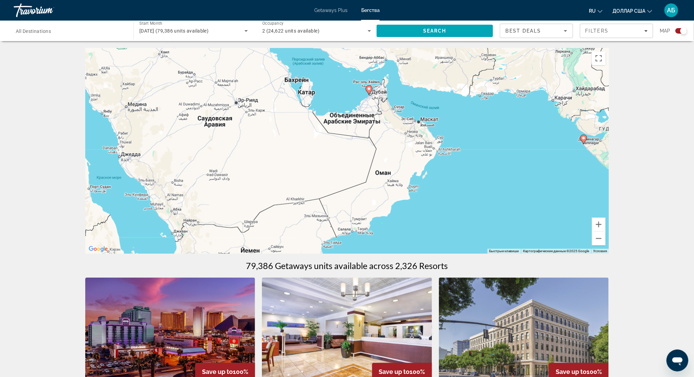
drag, startPoint x: 495, startPoint y: 144, endPoint x: 603, endPoint y: 210, distance: 127.0
click at [600, 210] on div "Чтобы активировать перетаскивание с помощью клавиатуры, нажмите Alt + Ввод. Пос…" at bounding box center [347, 151] width 524 height 206
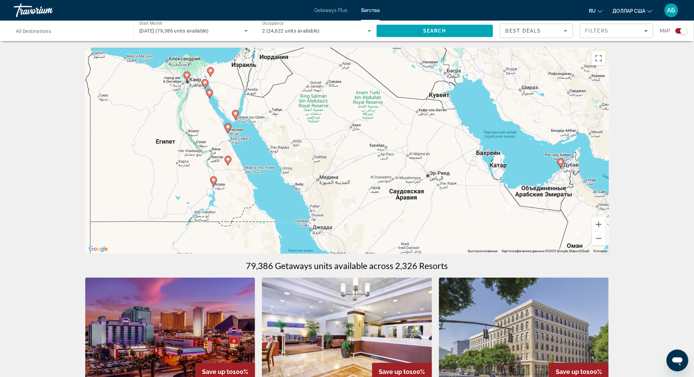
drag, startPoint x: 504, startPoint y: 147, endPoint x: 347, endPoint y: 158, distance: 157.9
click at [351, 157] on div "Чтобы активировать перетаскивание с помощью клавиатуры, нажмите Alt + Ввод. Пос…" at bounding box center [347, 151] width 524 height 206
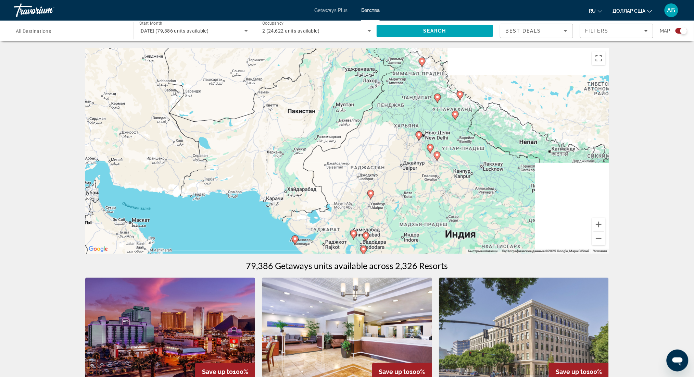
drag, startPoint x: 519, startPoint y: 149, endPoint x: 354, endPoint y: 158, distance: 165.4
click at [359, 157] on div "Чтобы активировать перетаскивание с помощью клавиатуры, нажмите Alt + Ввод. Пос…" at bounding box center [347, 151] width 524 height 206
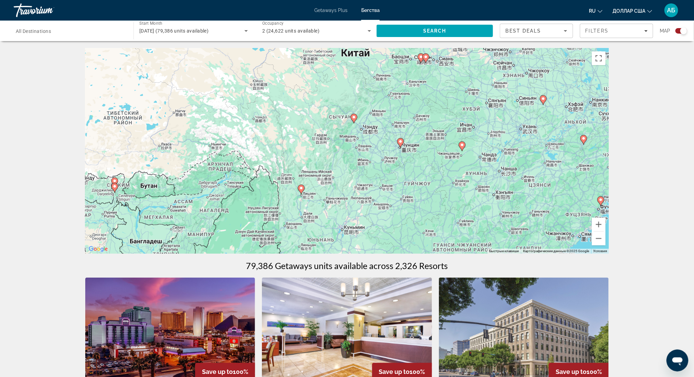
drag, startPoint x: 529, startPoint y: 158, endPoint x: 370, endPoint y: 170, distance: 158.8
click at [371, 170] on div "Чтобы активировать перетаскивание с помощью клавиатуры, нажмите Alt + Ввод. Пос…" at bounding box center [347, 151] width 524 height 206
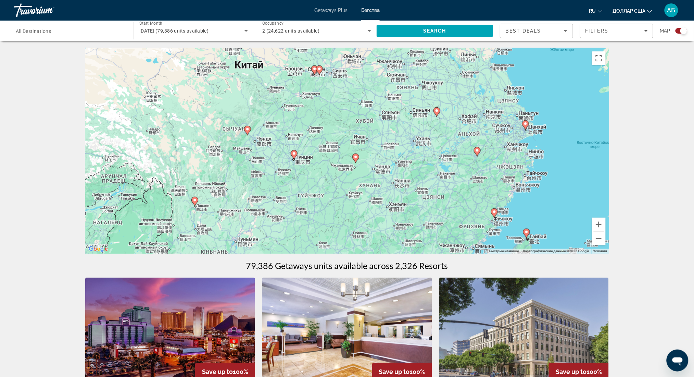
drag, startPoint x: 538, startPoint y: 164, endPoint x: 497, endPoint y: 172, distance: 42.0
click at [497, 172] on div "Чтобы активировать перетаскивание с помощью клавиатуры, нажмите Alt + Ввод. Пос…" at bounding box center [347, 151] width 524 height 206
click at [526, 125] on image "Основное содержание" at bounding box center [526, 124] width 4 height 4
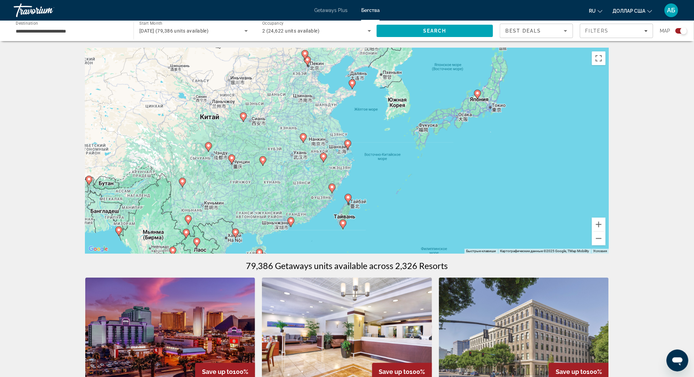
click at [346, 144] on image "Основное содержание" at bounding box center [348, 143] width 4 height 4
type input "**********"
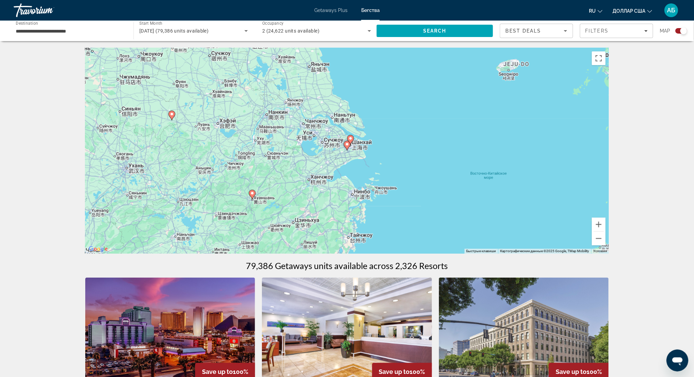
click at [351, 138] on image "Основное содержание" at bounding box center [351, 138] width 4 height 4
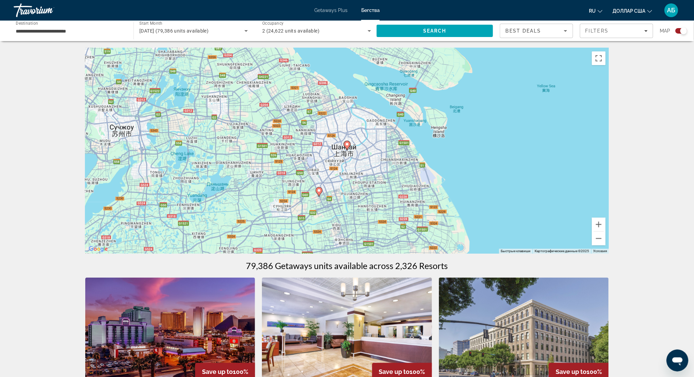
click at [345, 147] on gmp-advanced-marker "Основное содержание" at bounding box center [347, 145] width 7 height 10
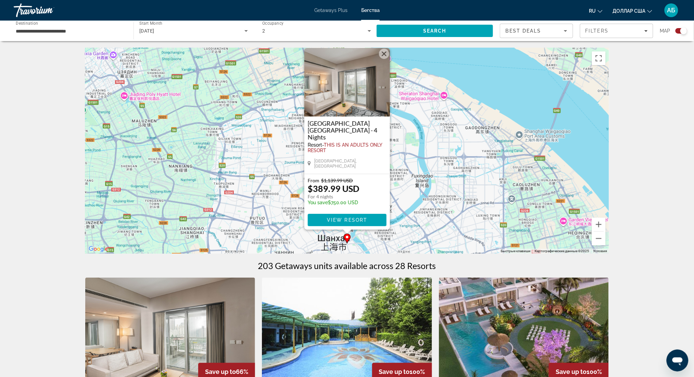
click at [385, 59] on button "Закрыть" at bounding box center [384, 54] width 10 height 10
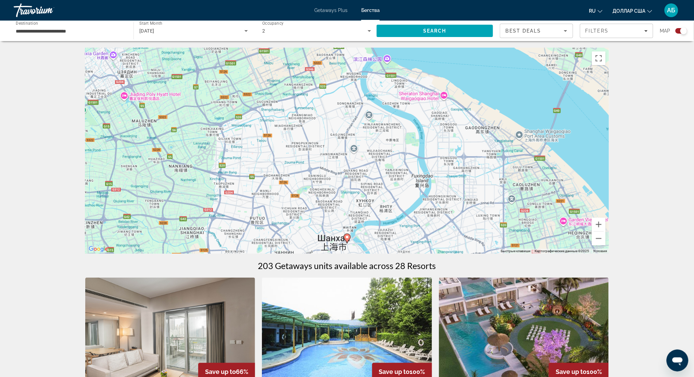
scroll to position [46, 0]
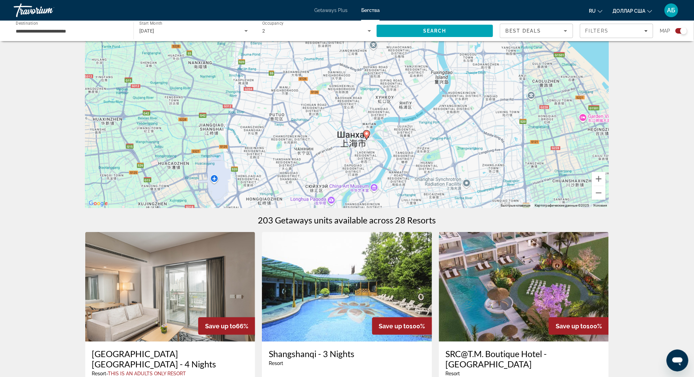
drag, startPoint x: 284, startPoint y: 187, endPoint x: 314, endPoint y: 112, distance: 81.0
click at [313, 112] on div "Чтобы активировать перетаскивание с помощью клавиатуры, нажмите Alt + Ввод. Пос…" at bounding box center [347, 105] width 524 height 206
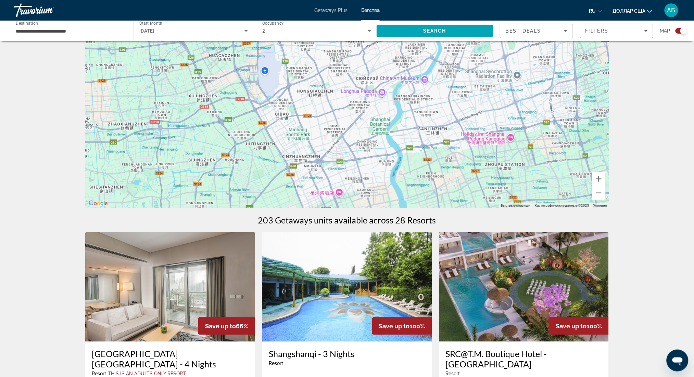
drag, startPoint x: 294, startPoint y: 160, endPoint x: 328, endPoint y: 100, distance: 69.5
click at [326, 95] on div "Чтобы активировать перетаскивание с помощью клавиатуры, нажмите Alt + Ввод. Пос…" at bounding box center [347, 105] width 524 height 206
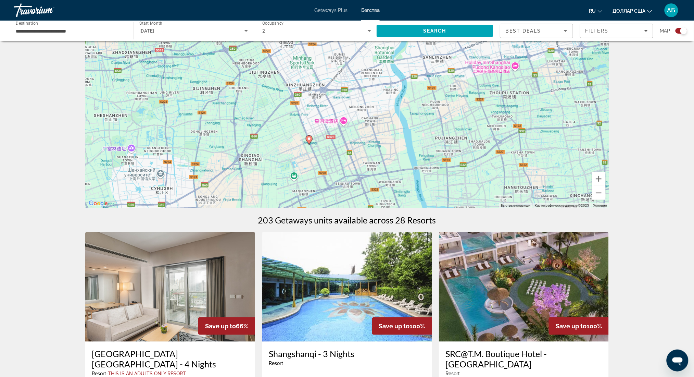
drag, startPoint x: 313, startPoint y: 160, endPoint x: 316, endPoint y: 100, distance: 60.3
click at [314, 92] on div "Чтобы активировать перетаскивание с помощью клавиатуры, нажмите Alt + Ввод. Пос…" at bounding box center [347, 105] width 524 height 206
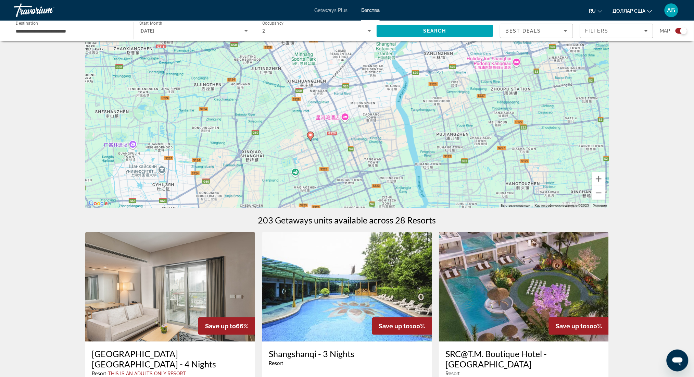
click at [311, 133] on image "Основное содержание" at bounding box center [311, 135] width 4 height 4
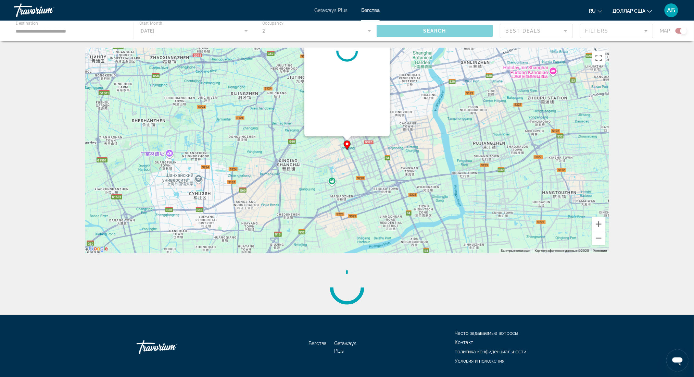
scroll to position [0, 0]
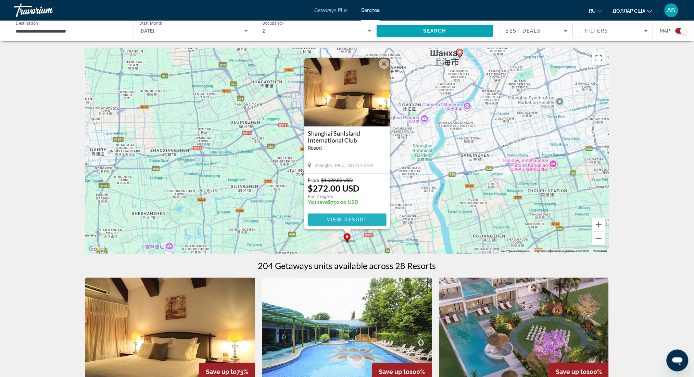
click at [351, 220] on span "View Resort" at bounding box center [347, 219] width 40 height 5
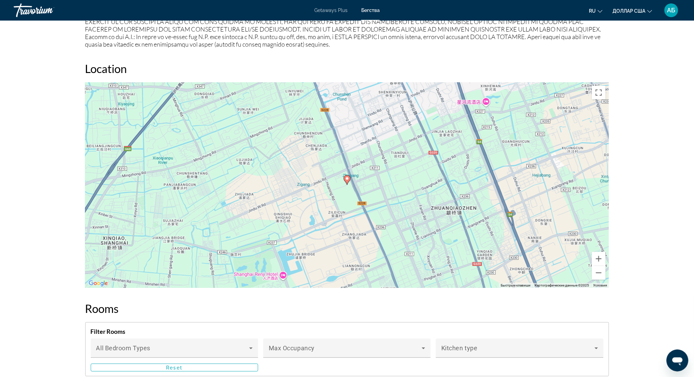
scroll to position [776, 0]
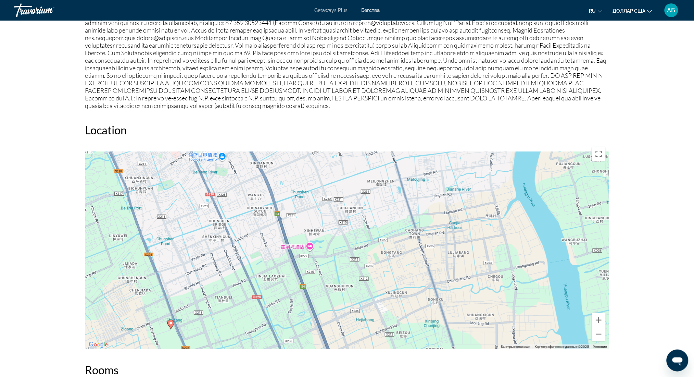
drag, startPoint x: 505, startPoint y: 182, endPoint x: 328, endPoint y: 265, distance: 195.7
click at [328, 265] on div "Чтобы активировать перетаскивание с помощью клавиатуры, нажмите Alt + Ввод. Пос…" at bounding box center [347, 247] width 524 height 206
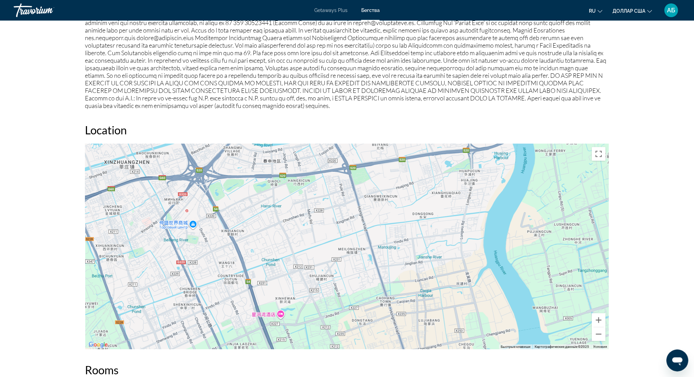
drag, startPoint x: 432, startPoint y: 227, endPoint x: 400, endPoint y: 295, distance: 74.3
click at [400, 295] on div "Чтобы активировать перетаскивание с помощью клавиатуры, нажмите Alt + Ввод. Пос…" at bounding box center [347, 247] width 524 height 206
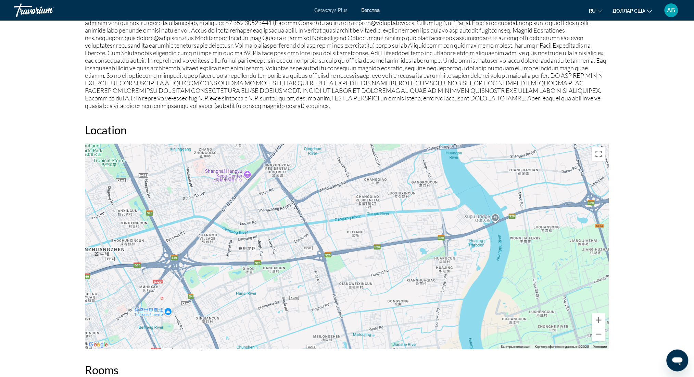
drag, startPoint x: 371, startPoint y: 222, endPoint x: 359, endPoint y: 291, distance: 69.9
click at [344, 313] on div "Чтобы активировать перетаскивание с помощью клавиатуры, нажмите Alt + Ввод. Пос…" at bounding box center [347, 247] width 524 height 206
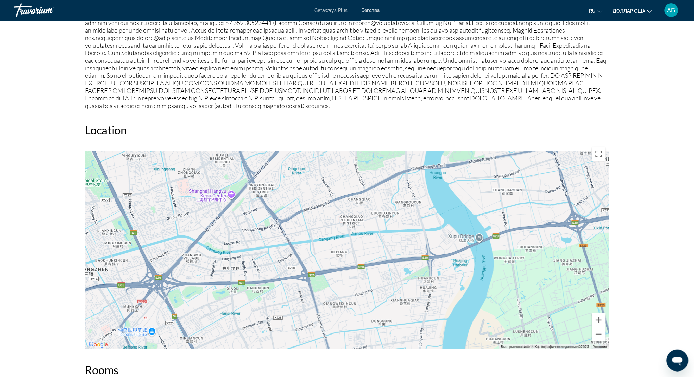
drag, startPoint x: 387, startPoint y: 251, endPoint x: 364, endPoint y: 292, distance: 46.5
click at [364, 292] on div "Основное содержание" at bounding box center [347, 247] width 524 height 206
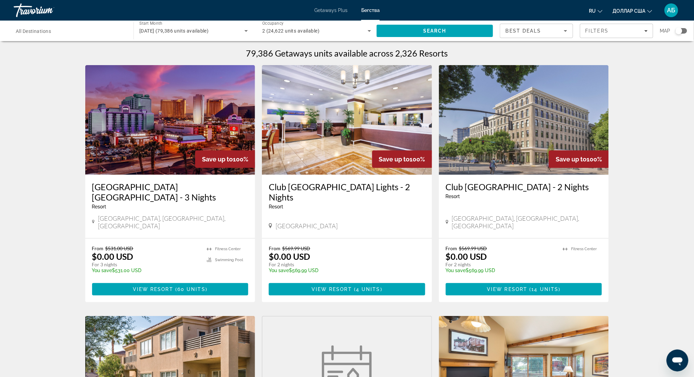
click at [681, 30] on div "Search widget" at bounding box center [679, 30] width 7 height 7
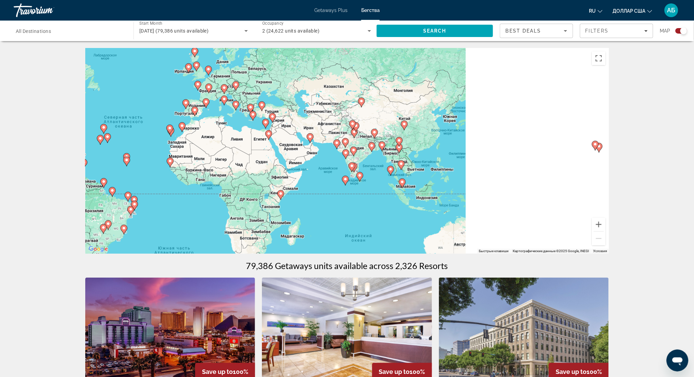
drag, startPoint x: 538, startPoint y: 144, endPoint x: 370, endPoint y: 136, distance: 168.4
click at [371, 134] on g "Основное содержание" at bounding box center [374, 134] width 7 height 10
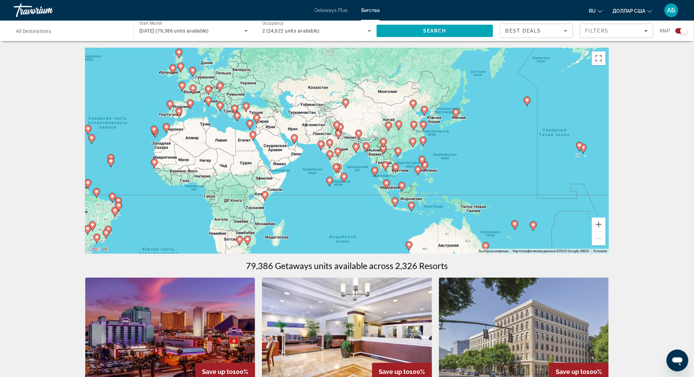
click at [456, 112] on image "Основное содержание" at bounding box center [456, 112] width 4 height 4
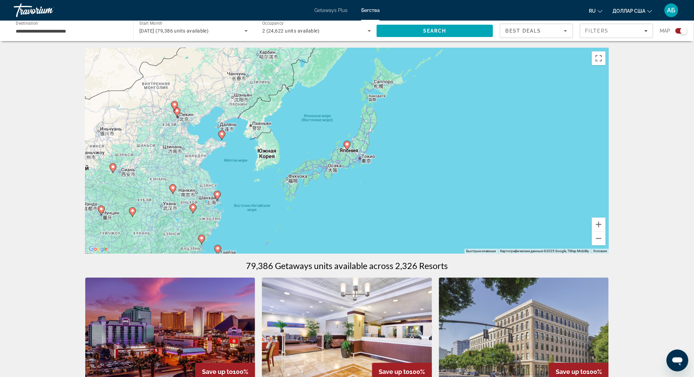
click at [345, 143] on image "Основное содержание" at bounding box center [347, 144] width 4 height 4
type input "**********"
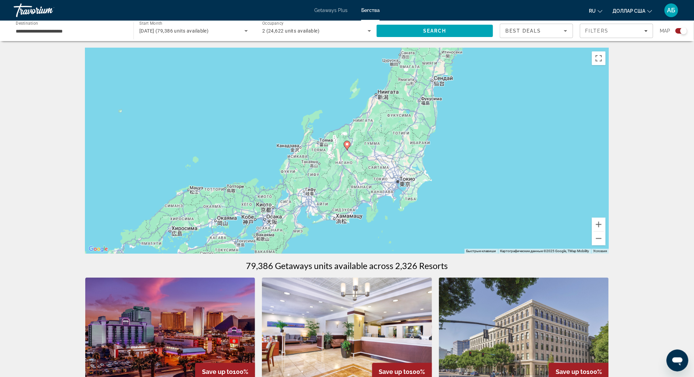
click at [346, 145] on image "Основное содержание" at bounding box center [347, 144] width 4 height 4
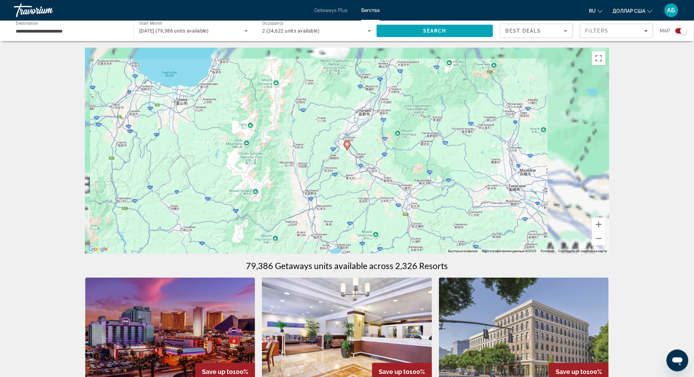
click at [346, 145] on image "Основное содержание" at bounding box center [347, 144] width 4 height 4
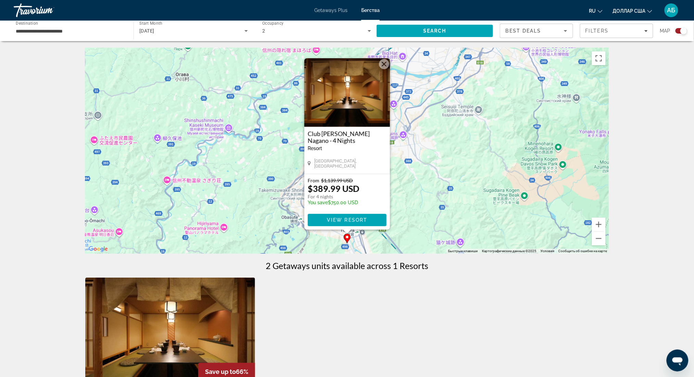
click at [384, 63] on button "Закрыть" at bounding box center [384, 64] width 10 height 10
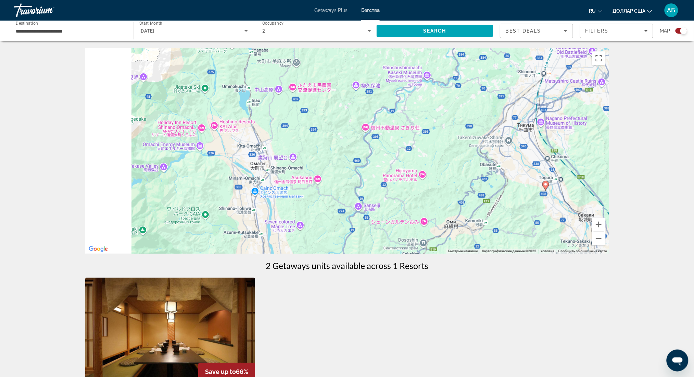
drag, startPoint x: 274, startPoint y: 175, endPoint x: 474, endPoint y: 124, distance: 206.1
click at [474, 124] on div "Чтобы активировать перетаскивание с помощью клавиатуры, нажмите Alt + Ввод. Пос…" at bounding box center [347, 151] width 524 height 206
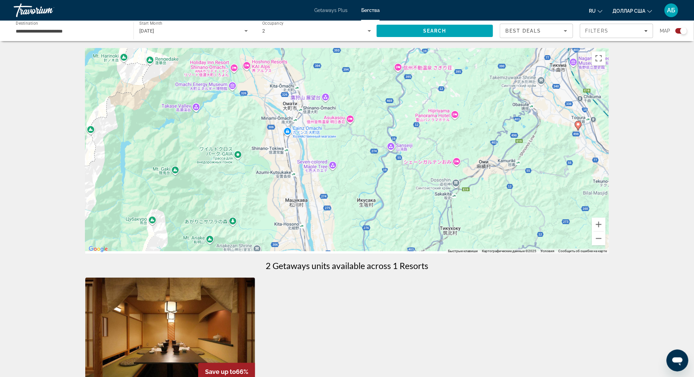
drag, startPoint x: 438, startPoint y: 178, endPoint x: 457, endPoint y: 130, distance: 51.8
click at [457, 130] on div "Чтобы активировать перетаскивание с помощью клавиатуры, нажмите Alt + Ввод. Пос…" at bounding box center [347, 151] width 524 height 206
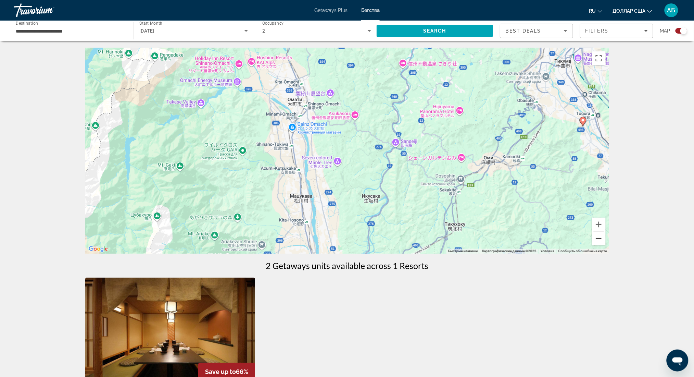
click at [595, 241] on button "Уменьшить" at bounding box center [599, 239] width 14 height 14
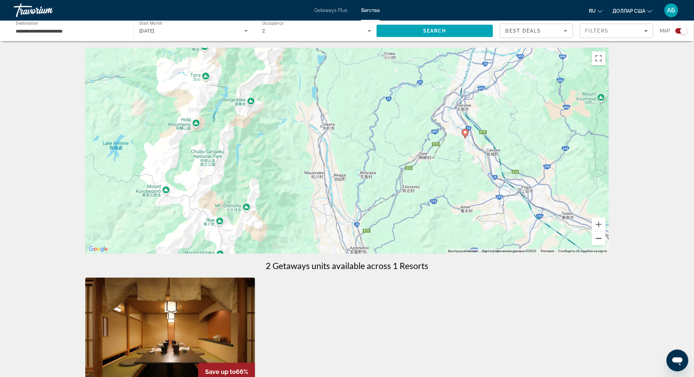
click at [595, 240] on button "Уменьшить" at bounding box center [599, 239] width 14 height 14
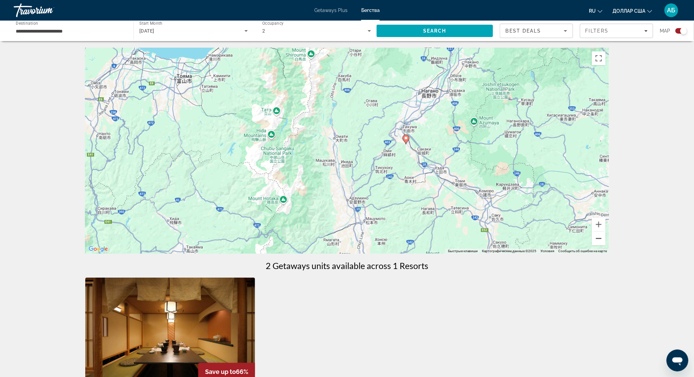
click at [595, 240] on button "Уменьшить" at bounding box center [599, 239] width 14 height 14
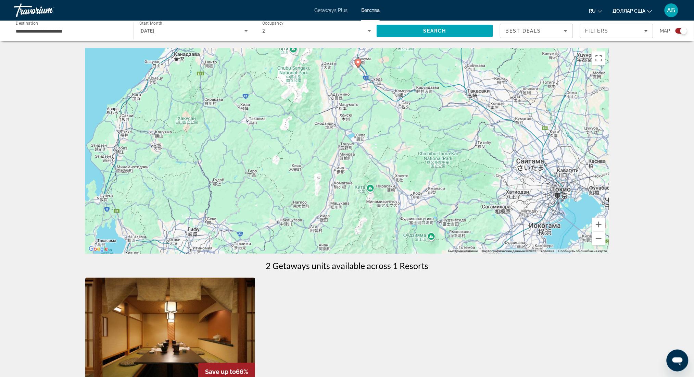
drag, startPoint x: 496, startPoint y: 221, endPoint x: 463, endPoint y: 141, distance: 85.9
click at [468, 142] on div "Чтобы активировать перетаскивание с помощью клавиатуры, нажмите Alt + Ввод. Пос…" at bounding box center [347, 151] width 524 height 206
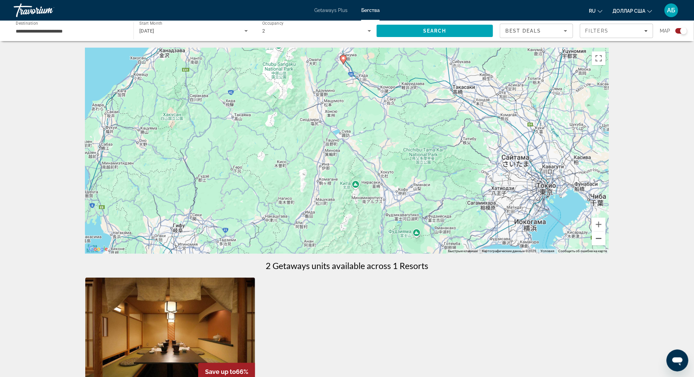
click at [596, 237] on button "Уменьшить" at bounding box center [599, 239] width 14 height 14
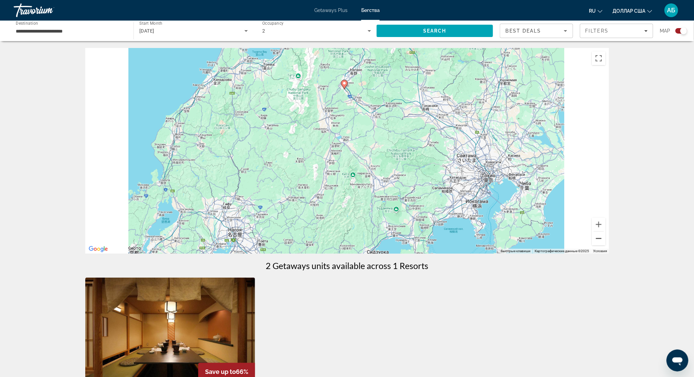
click at [596, 237] on button "Уменьшить" at bounding box center [599, 239] width 14 height 14
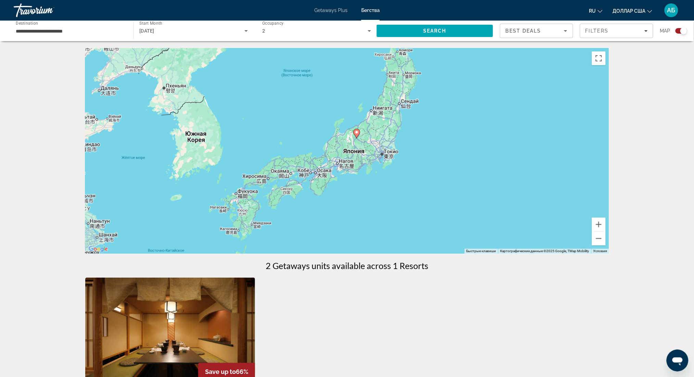
drag, startPoint x: 352, startPoint y: 210, endPoint x: 594, endPoint y: 186, distance: 242.4
click at [567, 182] on div "Чтобы активировать перетаскивание с помощью клавиатуры, нажмите Alt + Ввод. Пос…" at bounding box center [347, 151] width 524 height 206
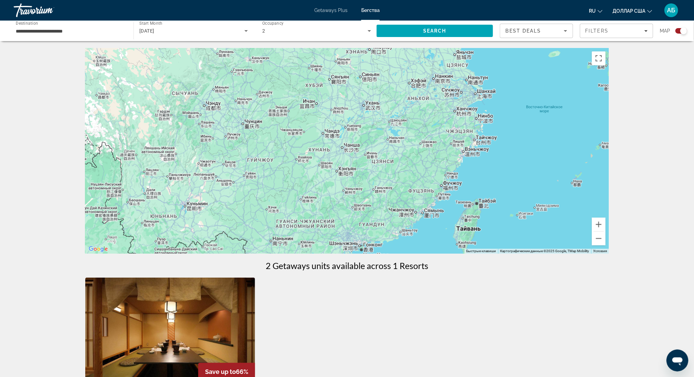
drag, startPoint x: 492, startPoint y: 182, endPoint x: 408, endPoint y: 86, distance: 127.5
click at [408, 86] on div "Чтобы активировать перетаскивание с помощью клавиатуры, нажмите Alt + Ввод. Пос…" at bounding box center [347, 151] width 524 height 206
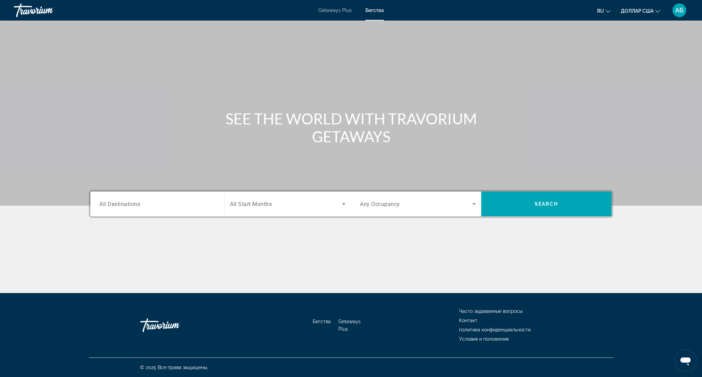
click at [249, 206] on span "All Start Months" at bounding box center [251, 204] width 42 height 7
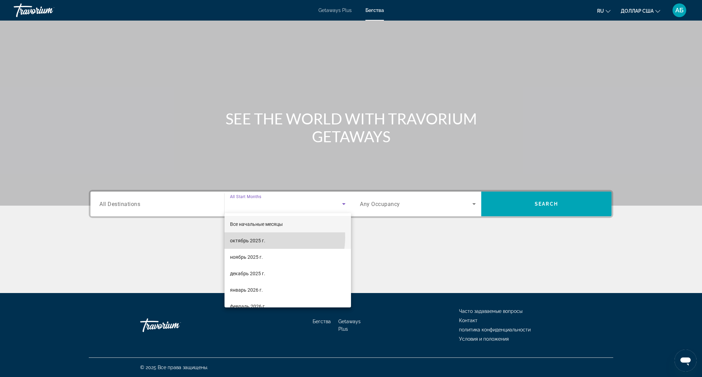
click at [266, 237] on mat-option "октябрь 2025 г." at bounding box center [287, 240] width 126 height 16
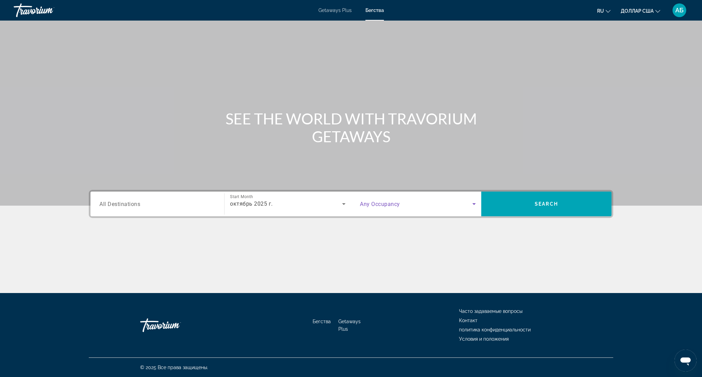
click at [413, 206] on span "Search widget" at bounding box center [416, 204] width 112 height 8
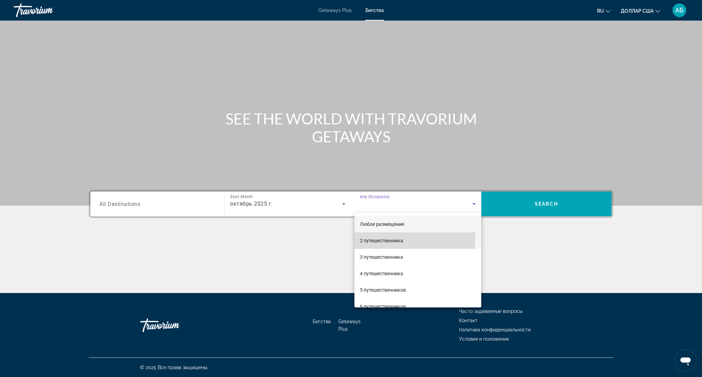
click at [397, 238] on font "2 путешественника" at bounding box center [381, 240] width 43 height 5
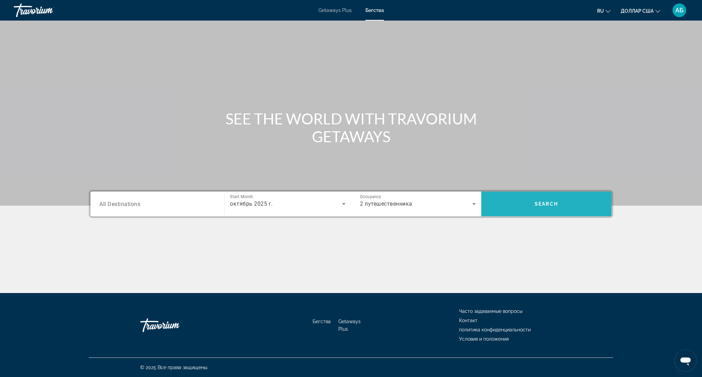
click at [540, 204] on span "Search" at bounding box center [545, 203] width 23 height 5
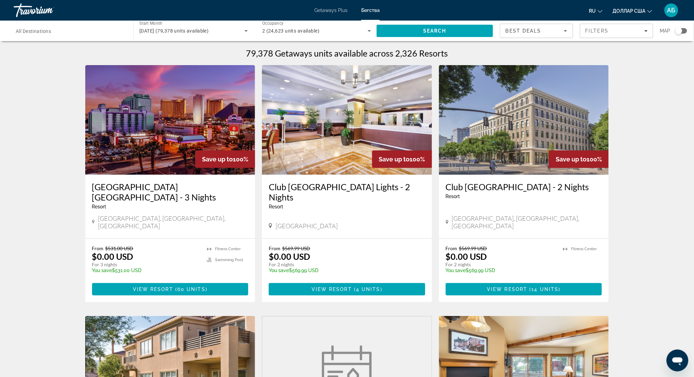
click at [680, 30] on div "Search widget" at bounding box center [679, 30] width 7 height 7
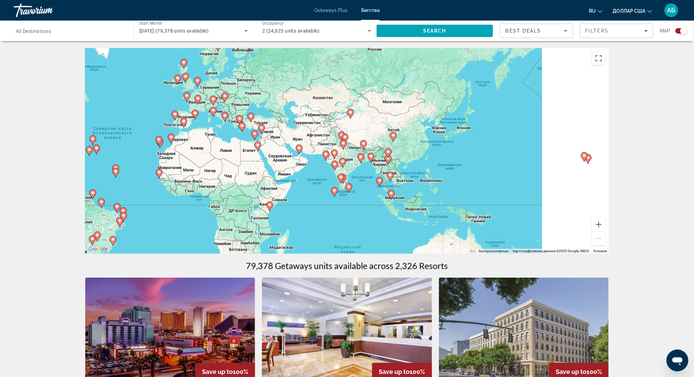
drag, startPoint x: 574, startPoint y: 169, endPoint x: 280, endPoint y: 148, distance: 295.0
click at [358, 153] on gmp-advanced-marker "Основное содержание" at bounding box center [361, 158] width 7 height 10
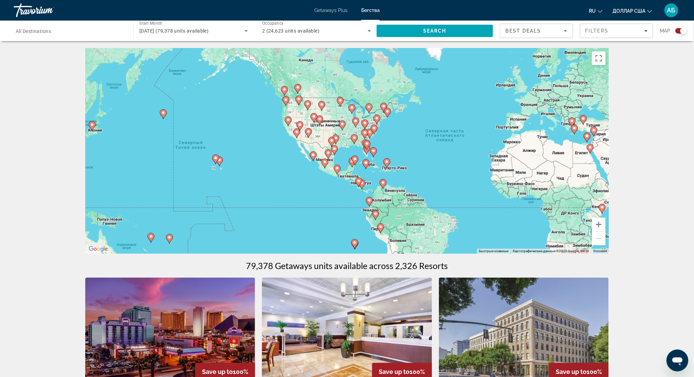
drag, startPoint x: 490, startPoint y: 126, endPoint x: 253, endPoint y: 160, distance: 239.9
click at [253, 160] on div "Чтобы активировать перетаскивание с помощью клавиатуры, нажмите Alt + Ввод. Пос…" at bounding box center [347, 151] width 524 height 206
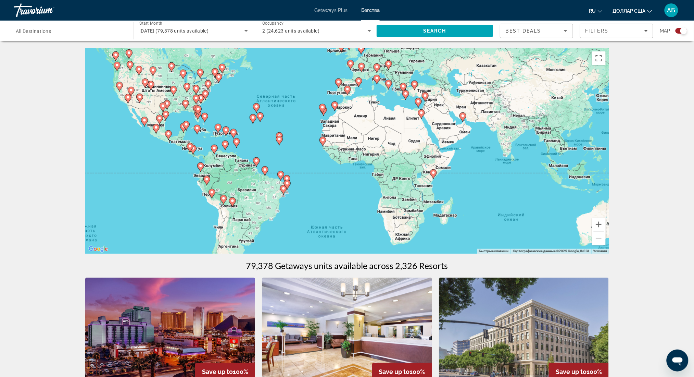
drag, startPoint x: 385, startPoint y: 191, endPoint x: 234, endPoint y: 142, distance: 158.2
click at [240, 143] on div "Чтобы активировать перетаскивание с помощью клавиатуры, нажмите Alt + Ввод. Пос…" at bounding box center [347, 151] width 524 height 206
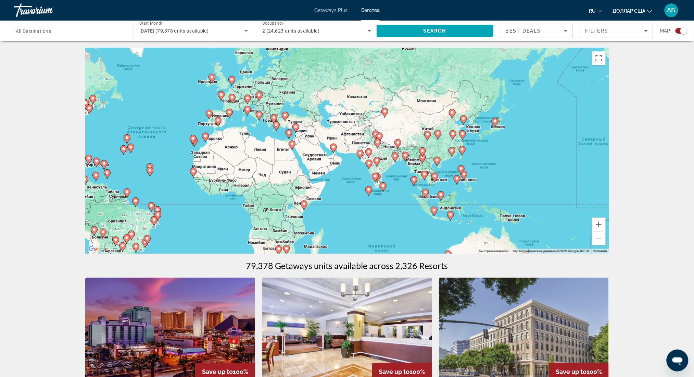
drag, startPoint x: 430, startPoint y: 124, endPoint x: 349, endPoint y: 161, distance: 88.8
click at [349, 161] on div "Чтобы активировать перетаскивание с помощью клавиатуры, нажмите Alt + Ввод. Пос…" at bounding box center [347, 151] width 524 height 206
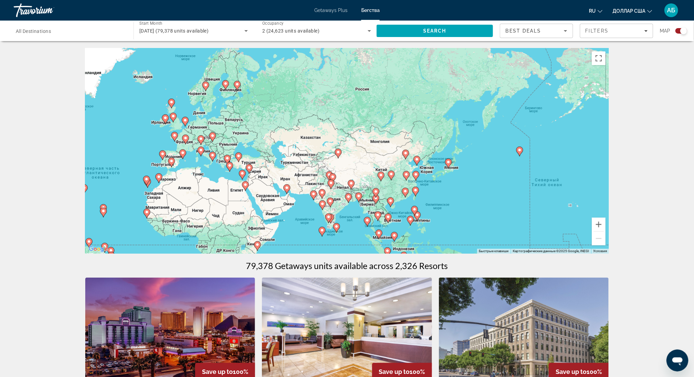
drag, startPoint x: 562, startPoint y: 138, endPoint x: 524, endPoint y: 164, distance: 45.9
click at [515, 178] on div "Чтобы активировать перетаскивание с помощью клавиатуры, нажмите Alt + Ввод. Пос…" at bounding box center [347, 151] width 524 height 206
click at [520, 151] on image "Основное содержание" at bounding box center [521, 150] width 4 height 4
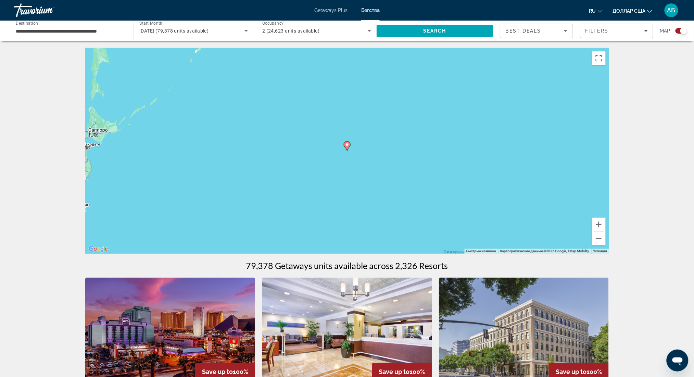
click at [346, 146] on image "Основное содержание" at bounding box center [347, 145] width 4 height 4
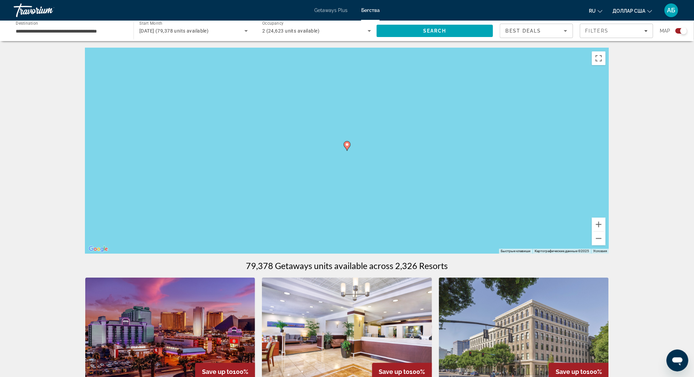
click at [346, 147] on icon "Основное содержание" at bounding box center [347, 145] width 6 height 9
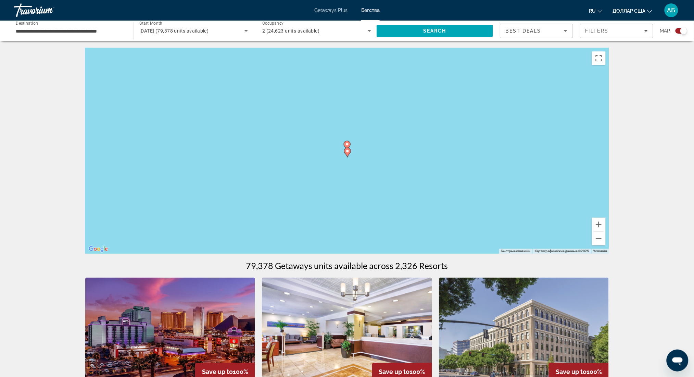
click at [346, 147] on gmp-advanced-marker "Основное содержание" at bounding box center [347, 152] width 7 height 10
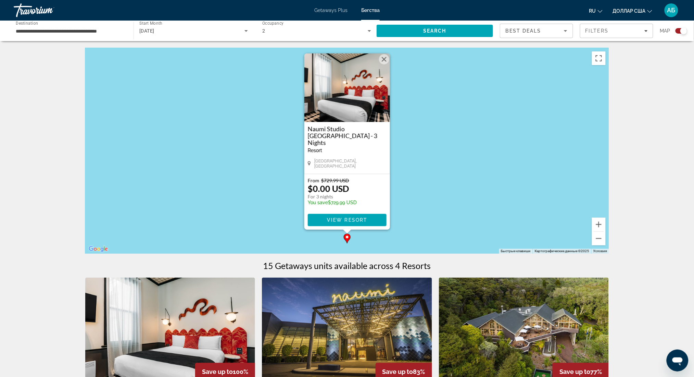
drag, startPoint x: 384, startPoint y: 63, endPoint x: 384, endPoint y: 74, distance: 11.3
click at [384, 63] on button "Закрыть" at bounding box center [384, 59] width 10 height 10
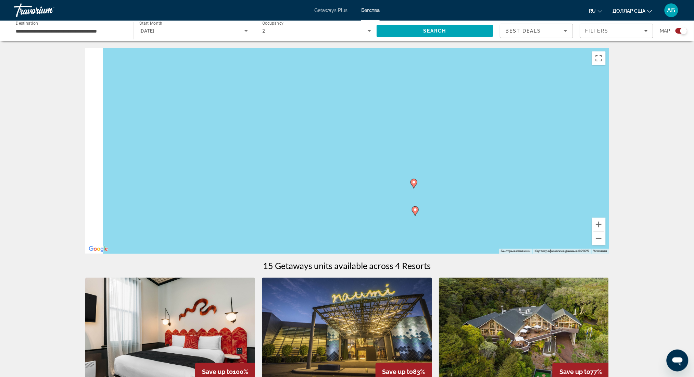
drag, startPoint x: 262, startPoint y: 143, endPoint x: 332, endPoint y: 115, distance: 75.8
click at [332, 115] on div "Чтобы активировать перетаскивание с помощью клавиатуры, нажмите Alt + Ввод. Пос…" at bounding box center [347, 151] width 524 height 206
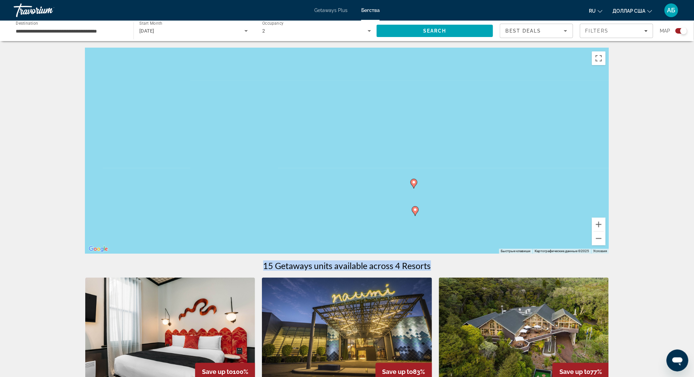
drag, startPoint x: 645, startPoint y: 251, endPoint x: 640, endPoint y: 222, distance: 29.6
click at [602, 238] on button "Уменьшить" at bounding box center [599, 239] width 14 height 14
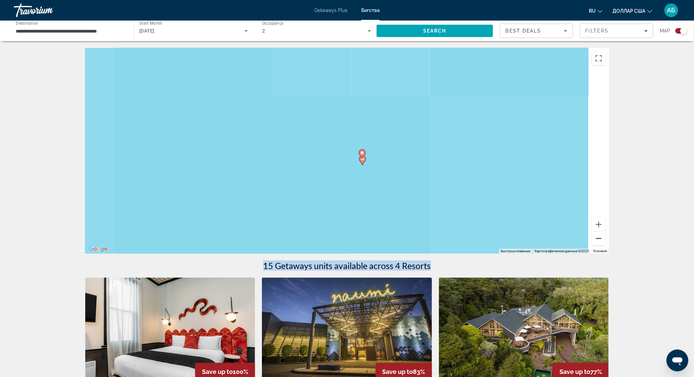
click at [602, 238] on button "Уменьшить" at bounding box center [599, 239] width 14 height 14
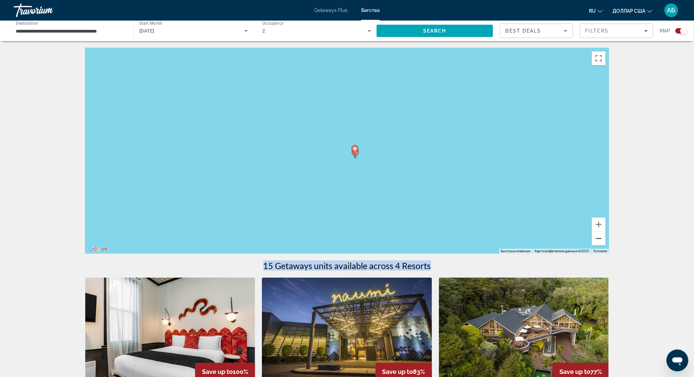
click at [602, 238] on button "Уменьшить" at bounding box center [599, 239] width 14 height 14
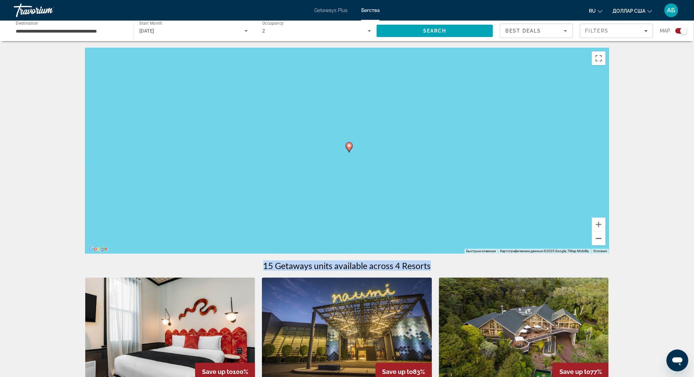
click at [602, 238] on button "Уменьшить" at bounding box center [599, 239] width 14 height 14
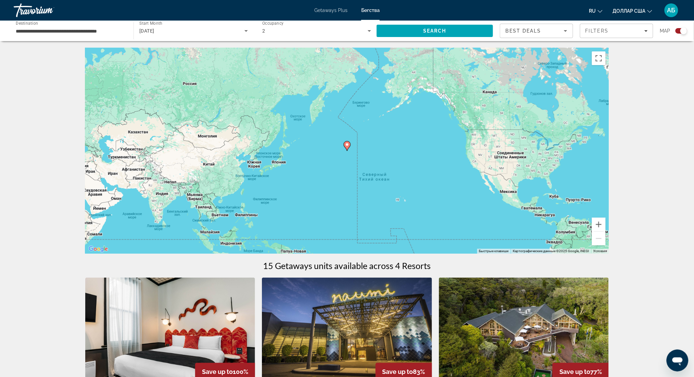
click at [94, 34] on input "**********" at bounding box center [70, 31] width 109 height 8
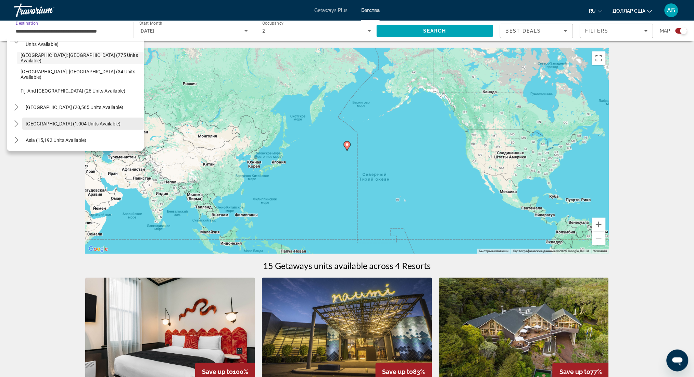
scroll to position [136, 0]
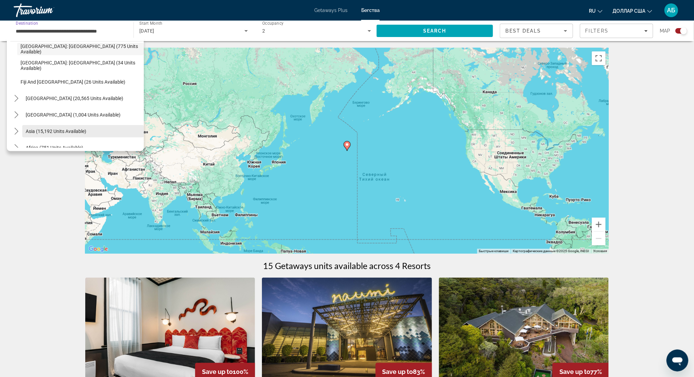
click at [38, 127] on span "Select destination: Asia (15,192 units available)" at bounding box center [83, 131] width 122 height 16
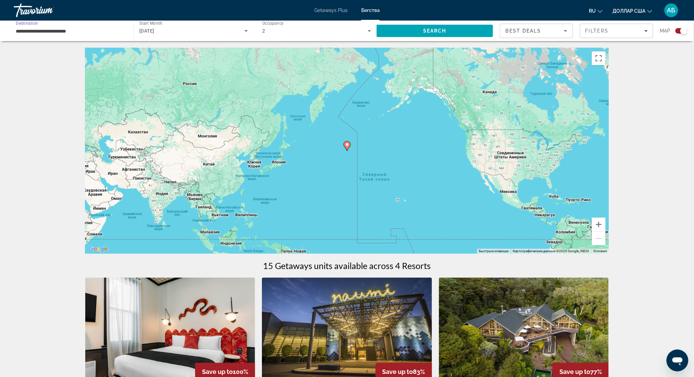
click at [74, 32] on input "**********" at bounding box center [70, 31] width 109 height 8
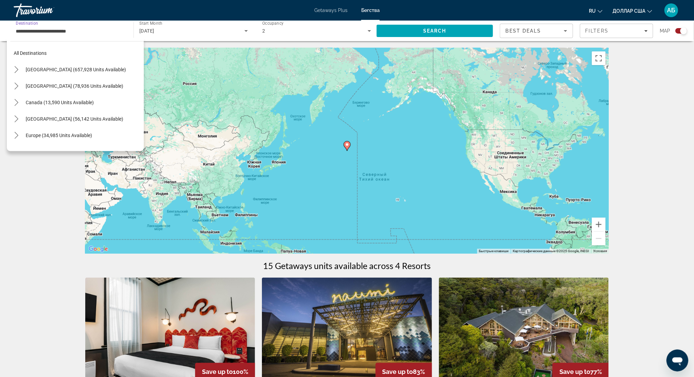
scroll to position [172, 0]
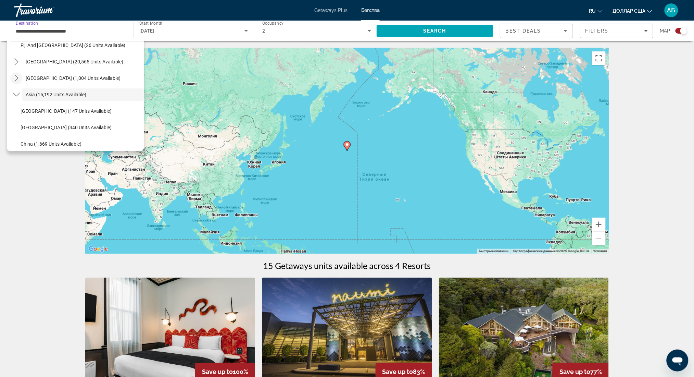
click at [15, 95] on icon "Toggle Asia (15,192 units available) submenu" at bounding box center [16, 95] width 7 height 4
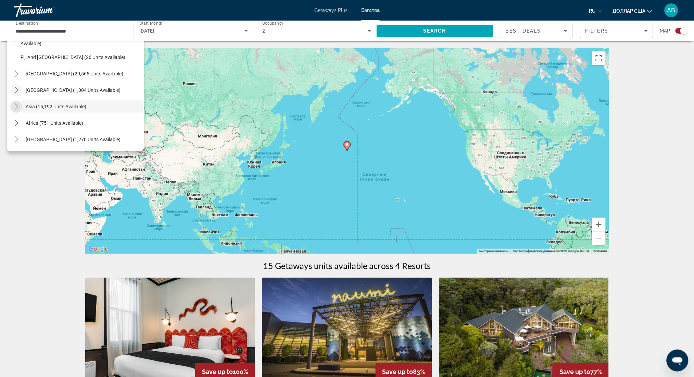
scroll to position [160, 0]
click at [15, 107] on icon "Toggle Asia (15,192 units available) submenu" at bounding box center [16, 106] width 7 height 7
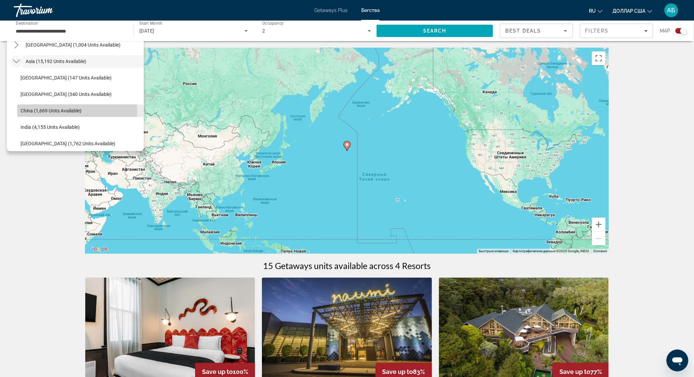
click at [40, 112] on span "China (1,669 units available)" at bounding box center [51, 110] width 61 height 5
type input "**********"
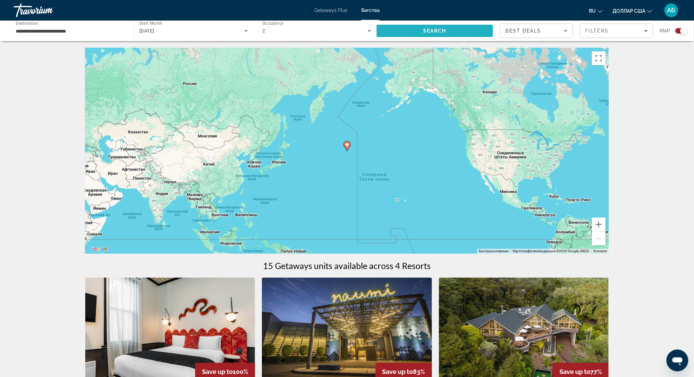
click at [433, 32] on span "Search" at bounding box center [434, 30] width 23 height 5
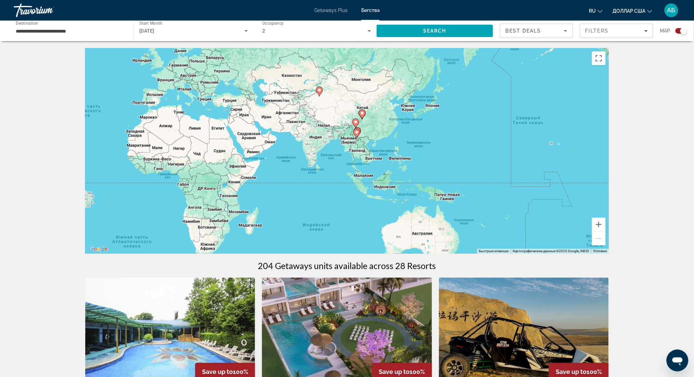
drag, startPoint x: 568, startPoint y: 160, endPoint x: 322, endPoint y: 131, distance: 247.7
click at [322, 131] on div "Чтобы активировать перетаскивание с помощью клавиатуры, нажмите Alt + Ввод. Пос…" at bounding box center [347, 151] width 524 height 206
click at [601, 225] on button "Увеличить" at bounding box center [599, 225] width 14 height 14
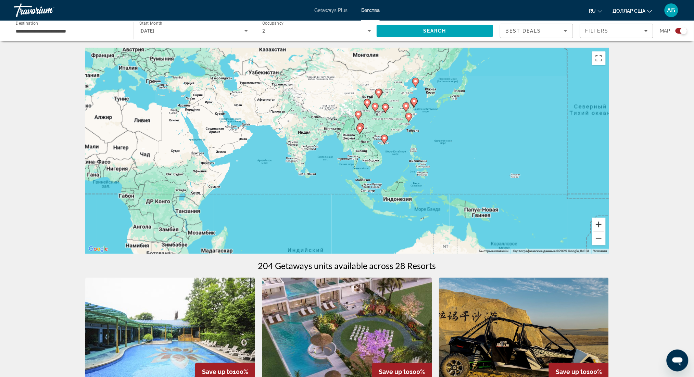
click at [601, 225] on button "Увеличить" at bounding box center [599, 225] width 14 height 14
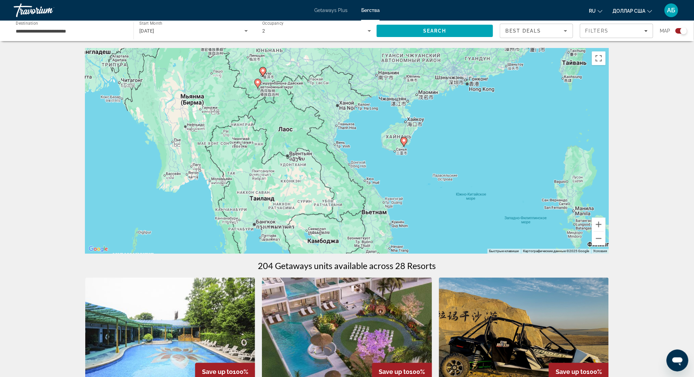
drag, startPoint x: 560, startPoint y: 176, endPoint x: 378, endPoint y: 226, distance: 189.0
click at [378, 225] on div "Чтобы активировать перетаскивание с помощью клавиатуры, нажмите Alt + Ввод. Пос…" at bounding box center [347, 151] width 524 height 206
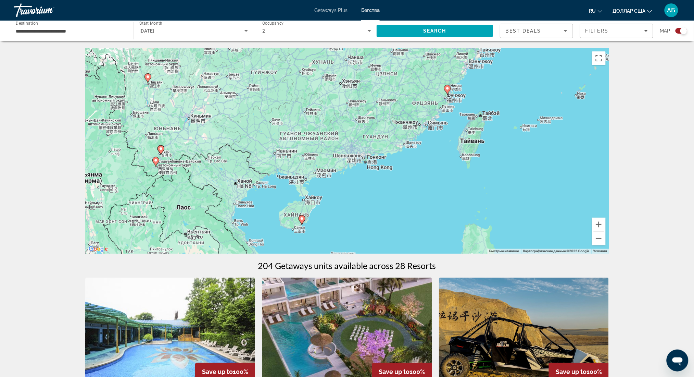
drag, startPoint x: 461, startPoint y: 165, endPoint x: 387, endPoint y: 212, distance: 87.4
click at [387, 212] on div "Чтобы активировать перетаскивание с помощью клавиатуры, нажмите Alt + Ввод. Пос…" at bounding box center [347, 151] width 524 height 206
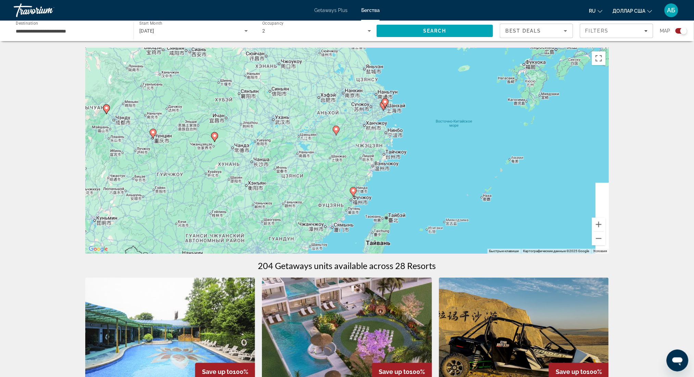
drag, startPoint x: 475, startPoint y: 103, endPoint x: 381, endPoint y: 206, distance: 139.6
click at [381, 206] on div "Чтобы активировать перетаскивание с помощью клавиатуры, нажмите Alt + Ввод. Пос…" at bounding box center [347, 151] width 524 height 206
click at [384, 103] on image "Основное содержание" at bounding box center [385, 102] width 4 height 4
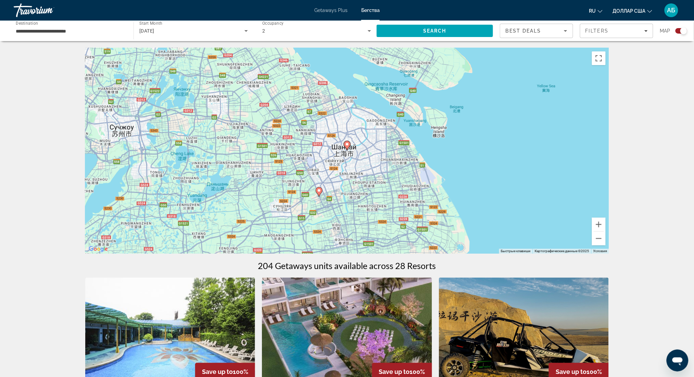
click at [347, 145] on image "Основное содержание" at bounding box center [347, 144] width 4 height 4
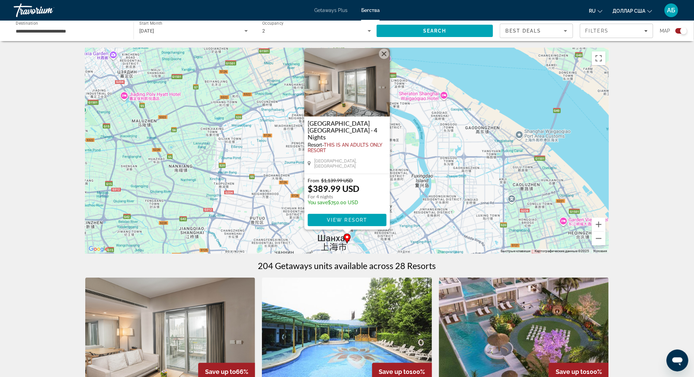
click at [353, 219] on span "View Resort" at bounding box center [347, 219] width 40 height 5
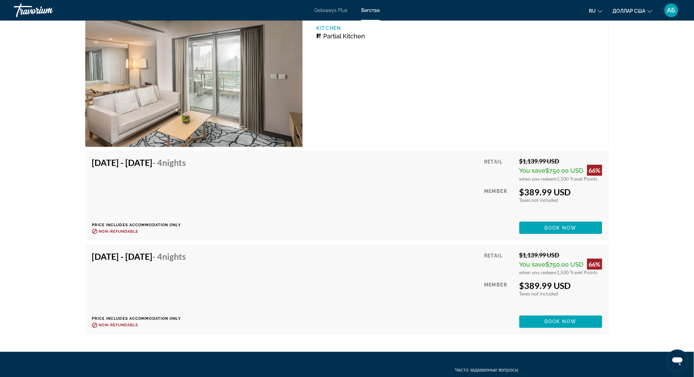
scroll to position [1200, 0]
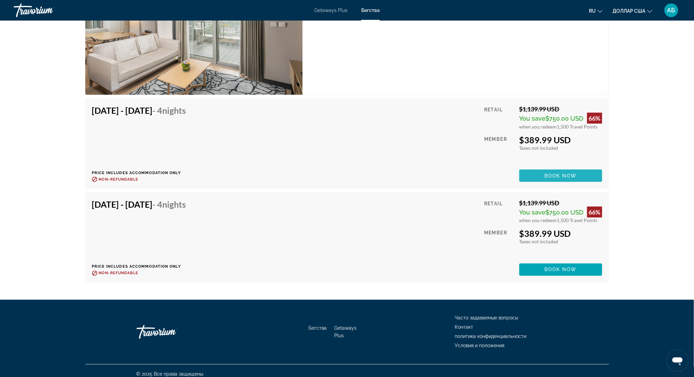
click at [559, 168] on span "Основное содержание" at bounding box center [561, 176] width 83 height 16
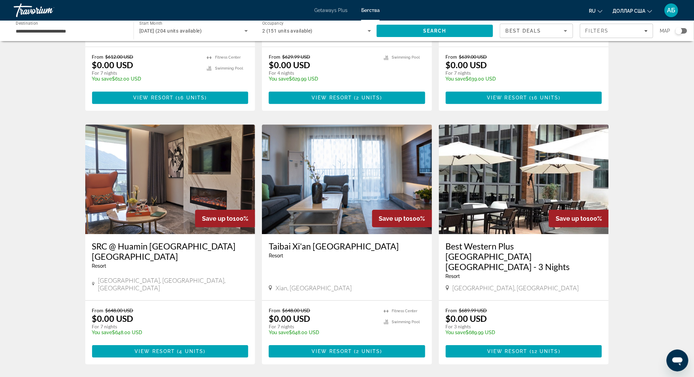
scroll to position [706, 0]
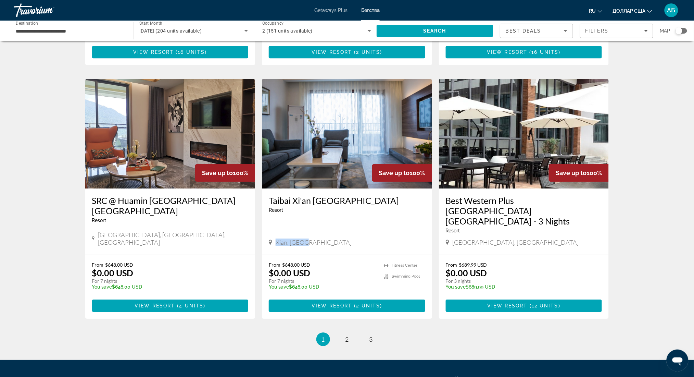
drag, startPoint x: 305, startPoint y: 222, endPoint x: 273, endPoint y: 220, distance: 32.2
click at [273, 238] on div "Xian, China" at bounding box center [347, 242] width 157 height 8
copy span "Xian, China"
drag, startPoint x: 145, startPoint y: 222, endPoint x: 99, endPoint y: 223, distance: 46.3
click at [99, 231] on div "Fuzhou, Fujian, China" at bounding box center [170, 238] width 157 height 15
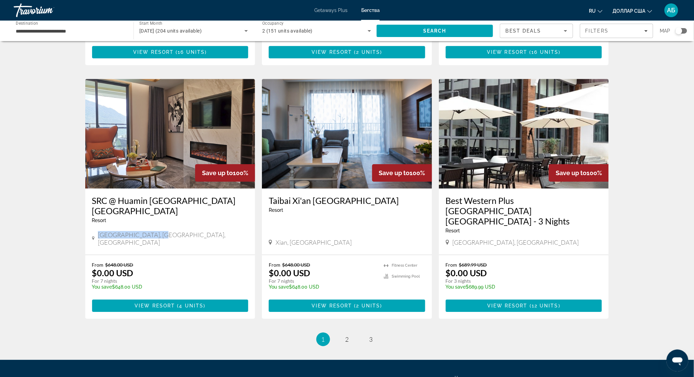
copy span "Fuzhou, Fujian, China"
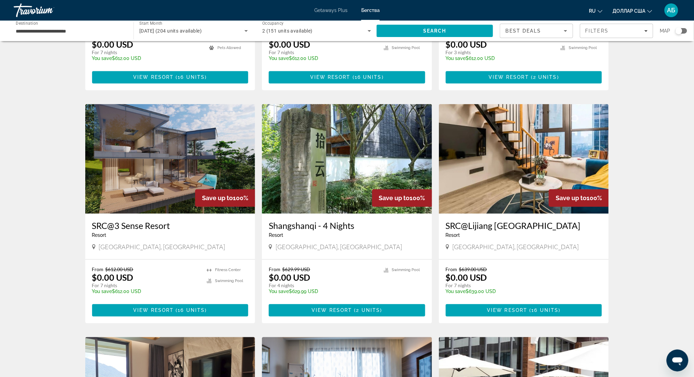
scroll to position [432, 0]
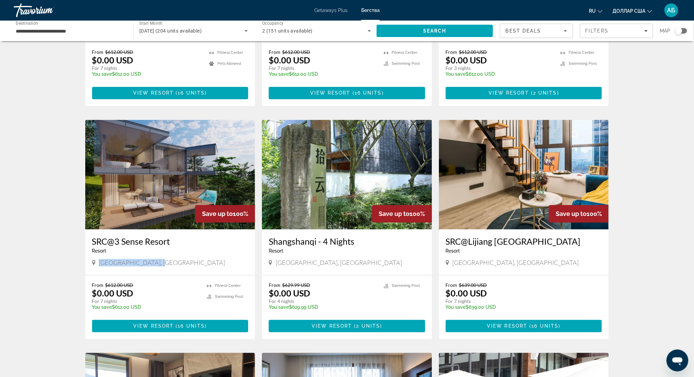
drag, startPoint x: 158, startPoint y: 252, endPoint x: 100, endPoint y: 256, distance: 58.0
click at [100, 259] on div "Xishuangbanna, China" at bounding box center [170, 263] width 157 height 9
copy span "Xishuangbanna, China"
drag, startPoint x: 319, startPoint y: 253, endPoint x: 276, endPoint y: 255, distance: 42.2
click at [276, 259] on div "Chengdu, China" at bounding box center [347, 263] width 157 height 8
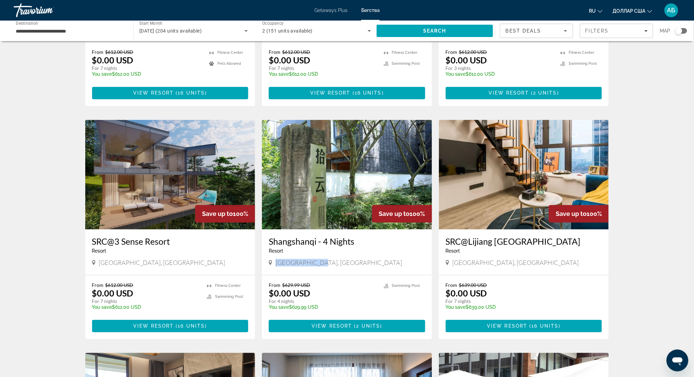
copy span "Chengdu, China"
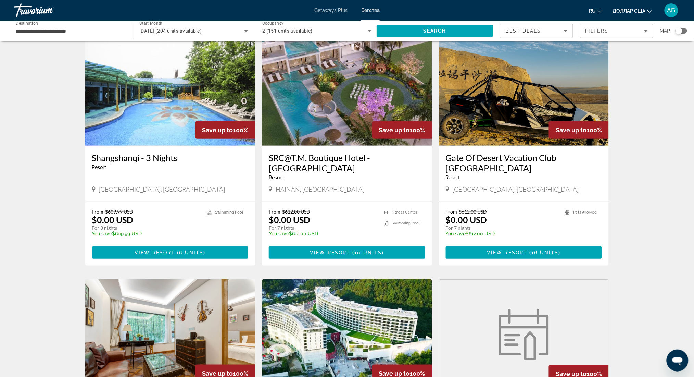
scroll to position [0, 0]
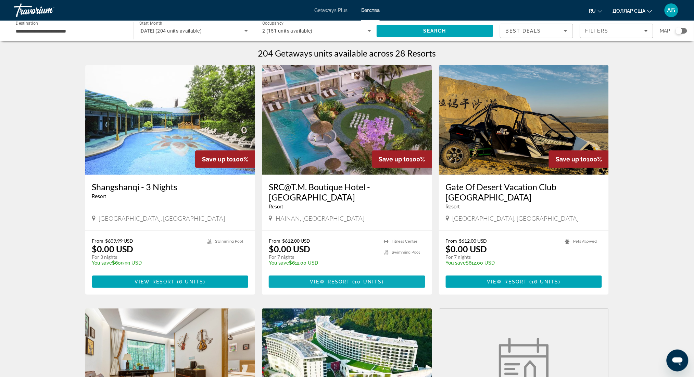
click at [367, 279] on span "10 units" at bounding box center [368, 281] width 27 height 5
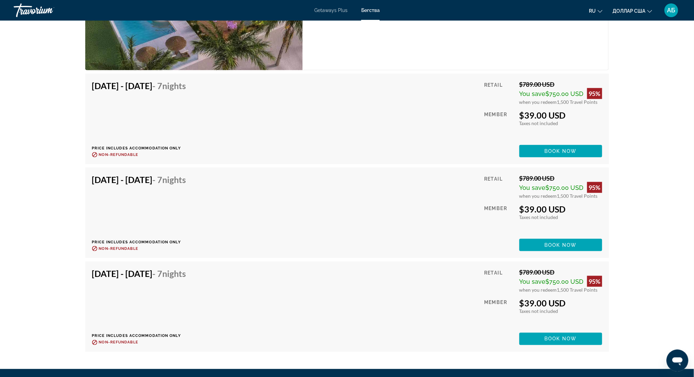
scroll to position [1077, 0]
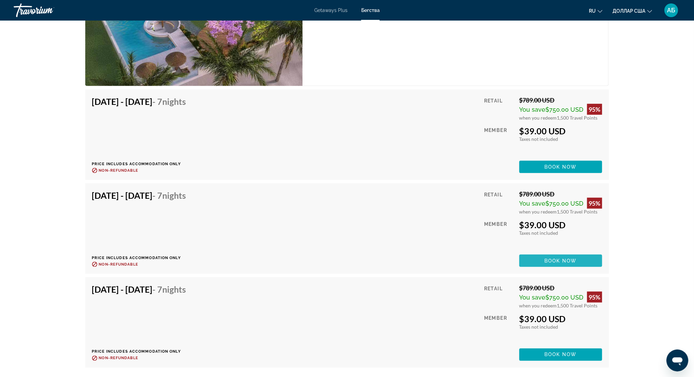
click at [555, 262] on span "Book now" at bounding box center [561, 260] width 33 height 5
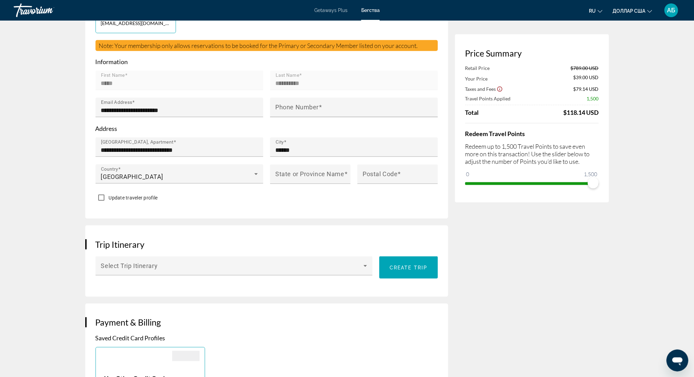
scroll to position [183, 0]
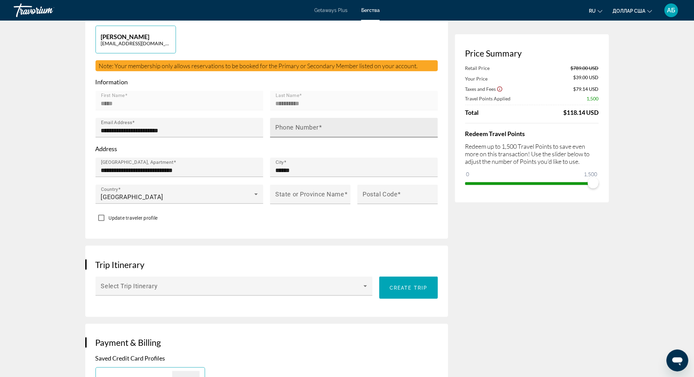
click at [293, 118] on div "Phone Number" at bounding box center [356, 128] width 161 height 20
type input "*"
click at [395, 118] on div "Phone Number" at bounding box center [356, 128] width 161 height 20
type input "**********"
click at [293, 191] on mat-label "State or Province Name" at bounding box center [310, 194] width 69 height 7
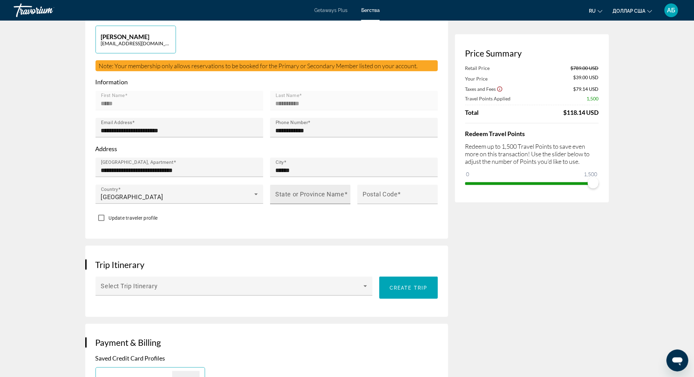
click at [293, 193] on input "State or Province Name" at bounding box center [313, 197] width 74 height 8
type input "******"
click at [370, 191] on mat-label "Postal Code" at bounding box center [380, 194] width 35 height 7
click at [370, 193] on input "Postal Code" at bounding box center [400, 197] width 74 height 8
type input "******"
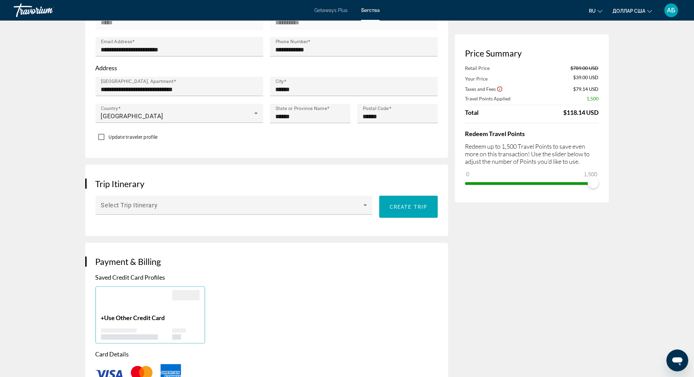
scroll to position [274, 0]
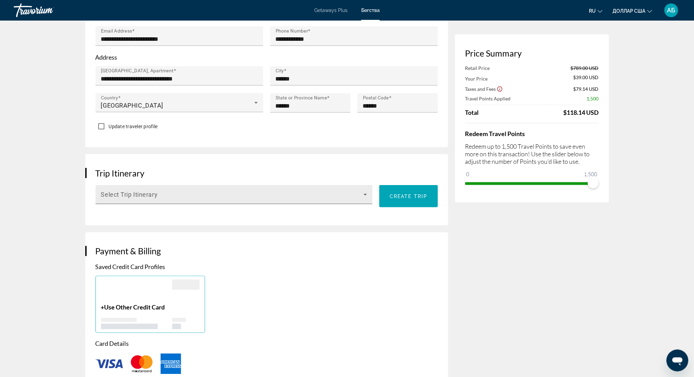
click at [365, 190] on icon "Основное содержание" at bounding box center [365, 194] width 8 height 8
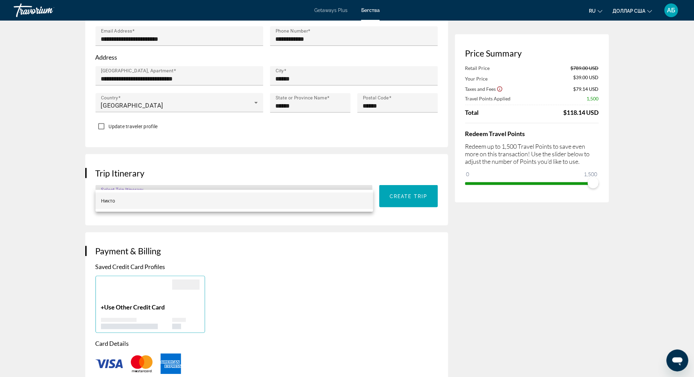
click at [365, 178] on div at bounding box center [347, 188] width 694 height 377
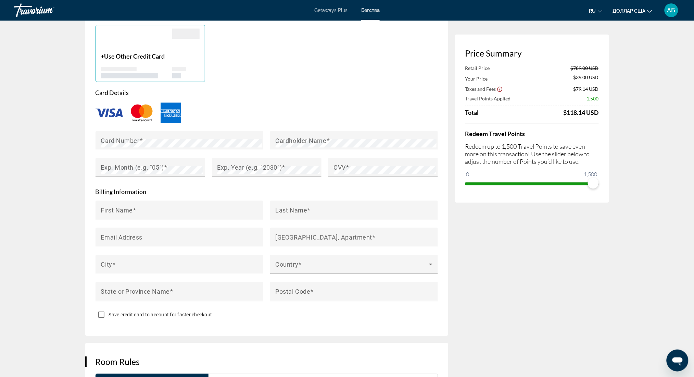
scroll to position [548, 0]
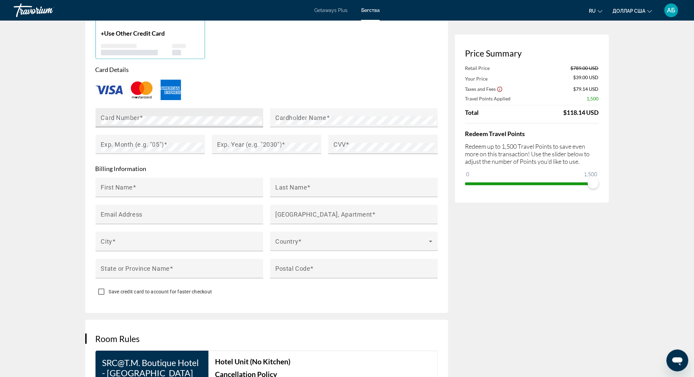
click at [125, 114] on mat-label "Card Number" at bounding box center [120, 117] width 39 height 7
click at [102, 183] on mat-label "First Name" at bounding box center [117, 186] width 32 height 7
click at [102, 186] on input "First Name" at bounding box center [181, 190] width 161 height 8
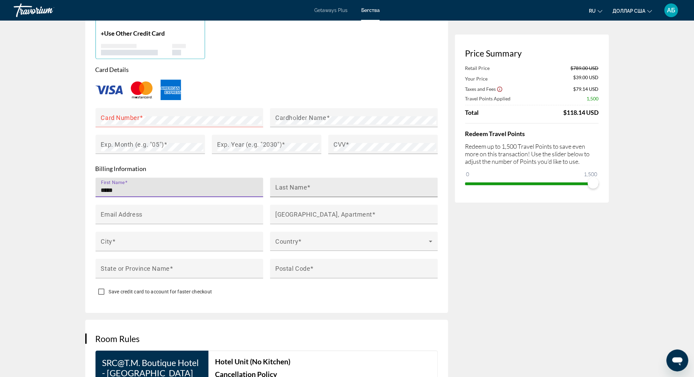
type input "*****"
click at [303, 183] on mat-label "Last Name" at bounding box center [292, 186] width 32 height 7
click at [303, 186] on input "Last Name" at bounding box center [356, 190] width 161 height 8
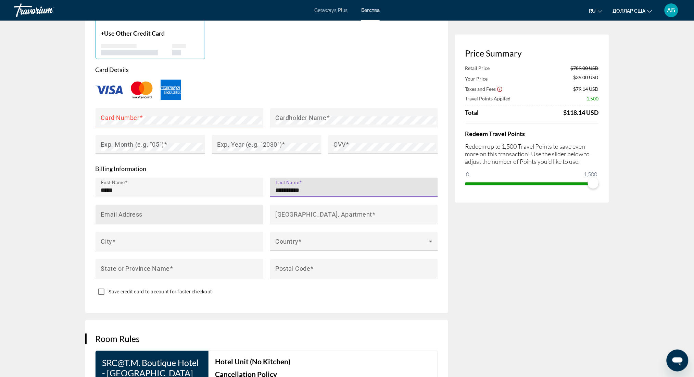
type input "**********"
click at [182, 213] on input "Email Address" at bounding box center [181, 217] width 161 height 8
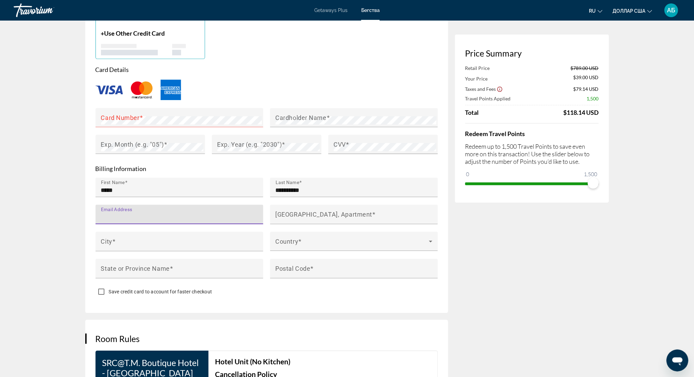
click at [670, 10] on font "АБ" at bounding box center [672, 10] width 8 height 7
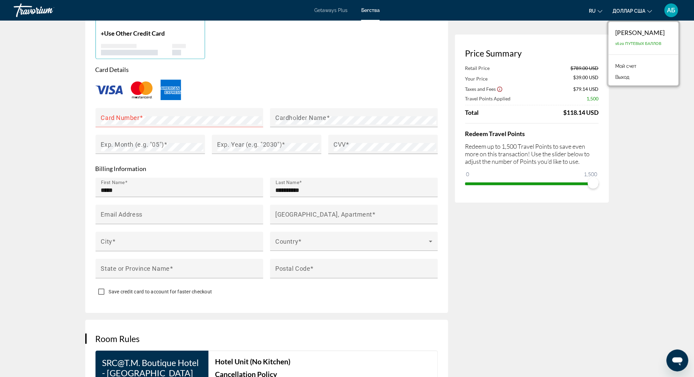
click at [670, 10] on font "АБ" at bounding box center [672, 10] width 8 height 7
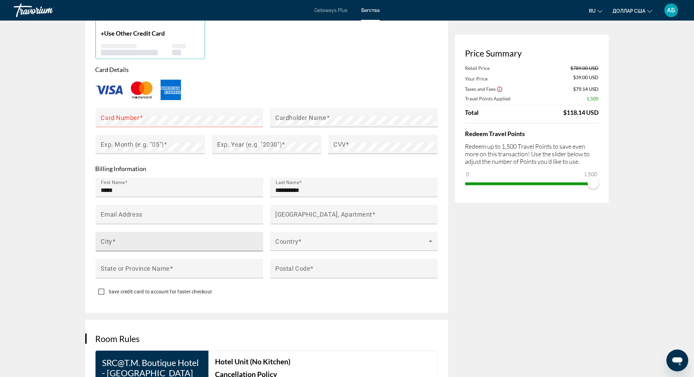
click at [110, 237] on mat-label "City" at bounding box center [106, 240] width 11 height 7
click at [110, 240] on input "City" at bounding box center [181, 244] width 161 height 8
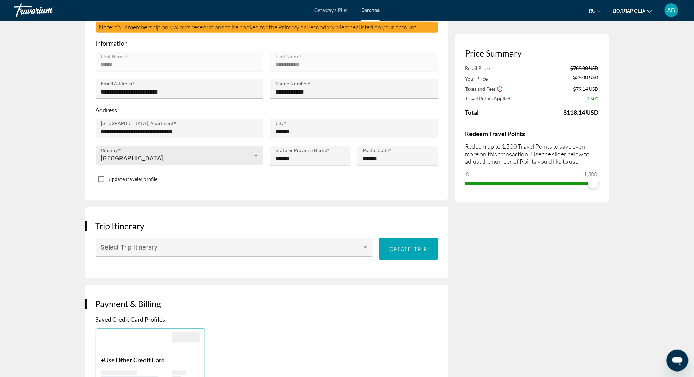
scroll to position [183, 0]
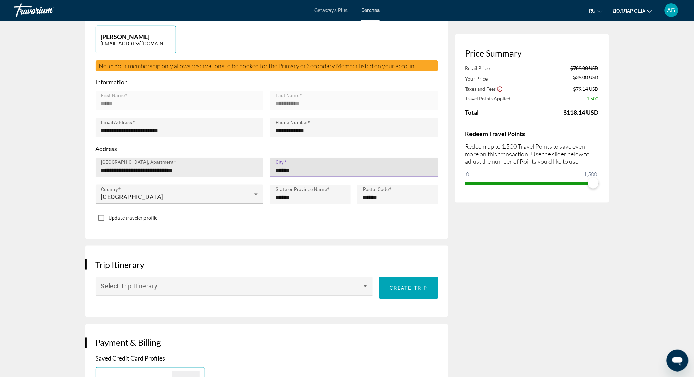
drag, startPoint x: 298, startPoint y: 155, endPoint x: 261, endPoint y: 156, distance: 37.0
click at [261, 158] on div "**********" at bounding box center [266, 185] width 349 height 54
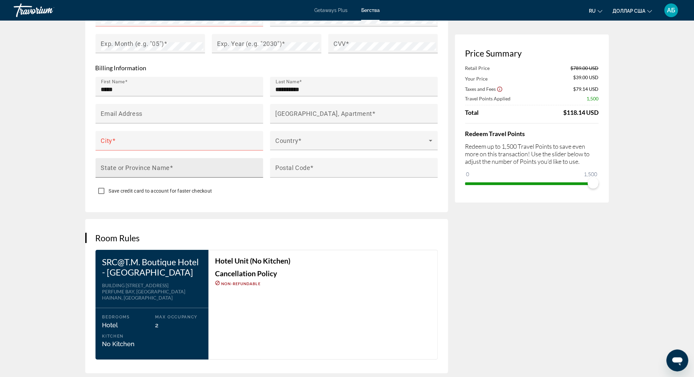
scroll to position [548, 0]
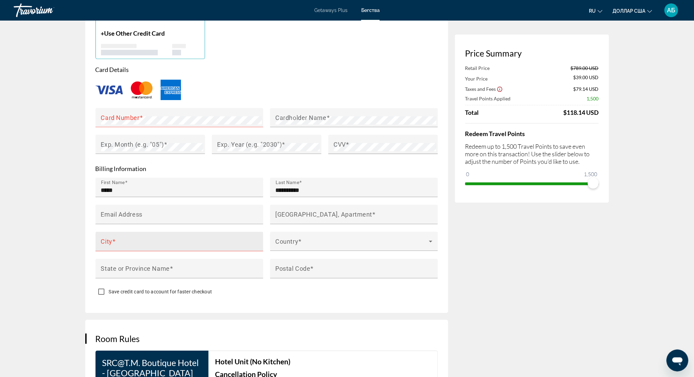
click at [134, 240] on input "City" at bounding box center [181, 244] width 161 height 8
paste input "******"
type input "******"
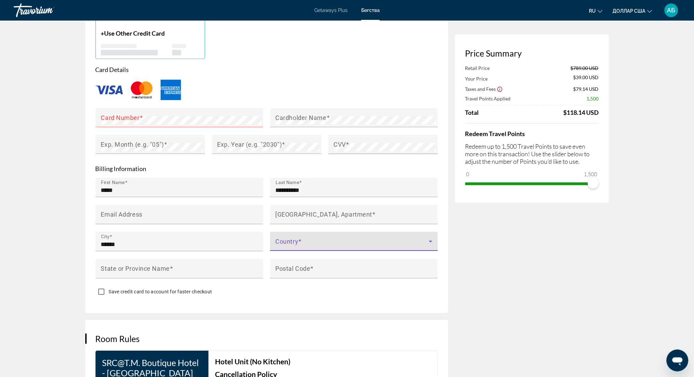
click at [310, 240] on span "Основное содержание" at bounding box center [352, 244] width 153 height 8
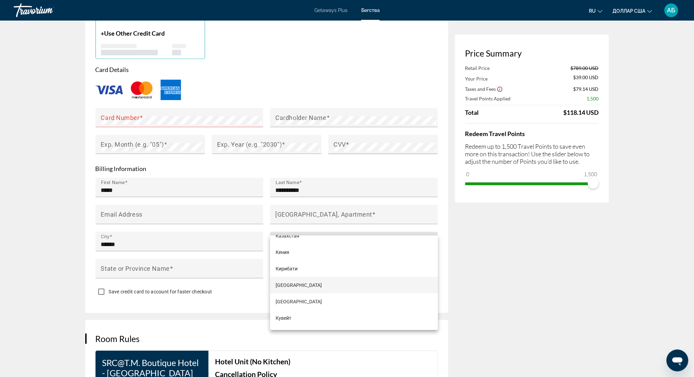
scroll to position [1872, 0]
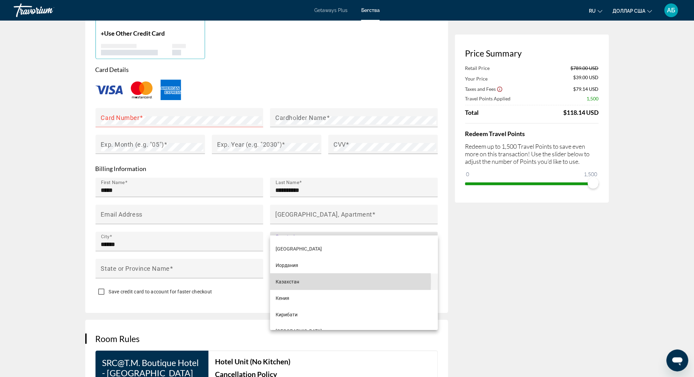
click at [303, 281] on mat-option "Казахстан" at bounding box center [354, 281] width 168 height 16
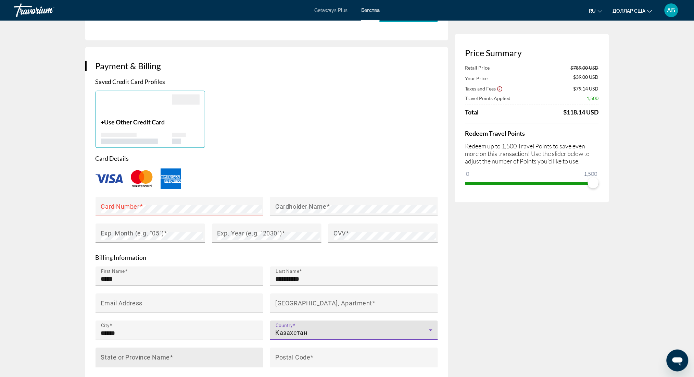
scroll to position [548, 0]
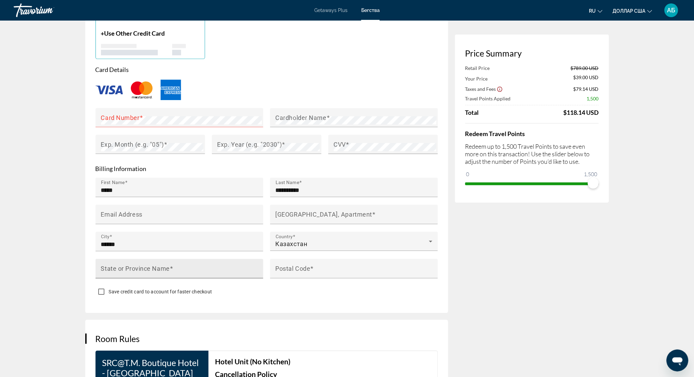
click at [145, 264] on mat-label "State or Province Name" at bounding box center [135, 267] width 69 height 7
click at [145, 267] on input "State or Province Name" at bounding box center [181, 271] width 161 height 8
type input "*"
type input "******"
click at [291, 264] on mat-label "Postal Code" at bounding box center [293, 267] width 35 height 7
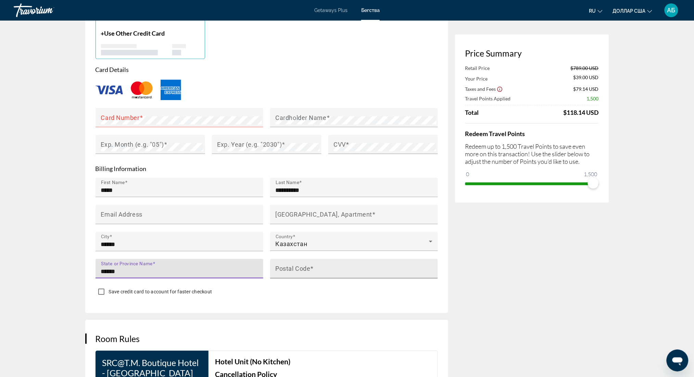
click at [291, 267] on input "Postal Code" at bounding box center [356, 271] width 161 height 8
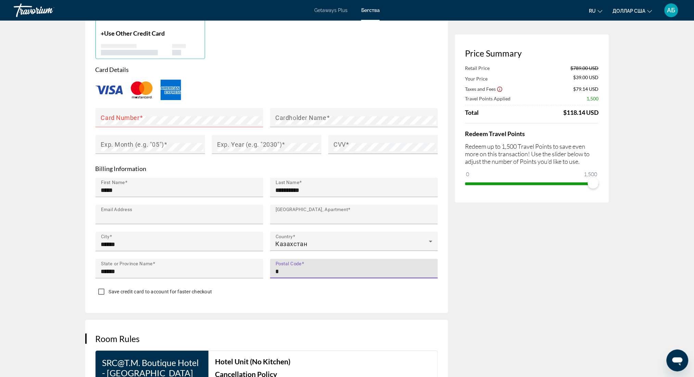
type input "******"
type input "**********"
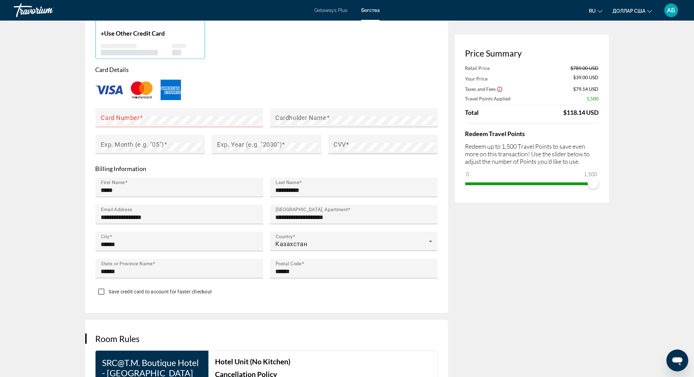
click at [502, 290] on div "Price Summary Retail Price $789.00 USD Your Price $39.00 USD Taxes and Fees $79…" at bounding box center [532, 77] width 154 height 1149
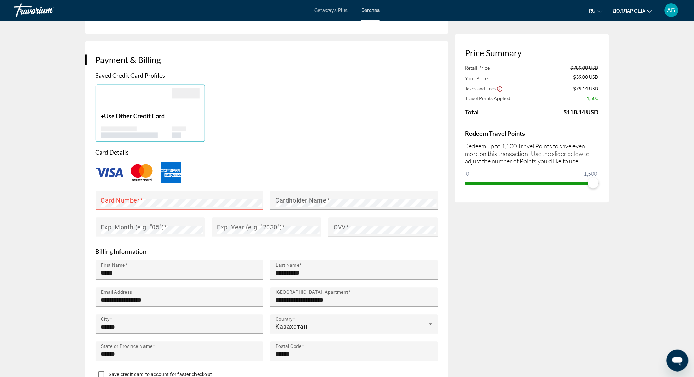
scroll to position [494, 0]
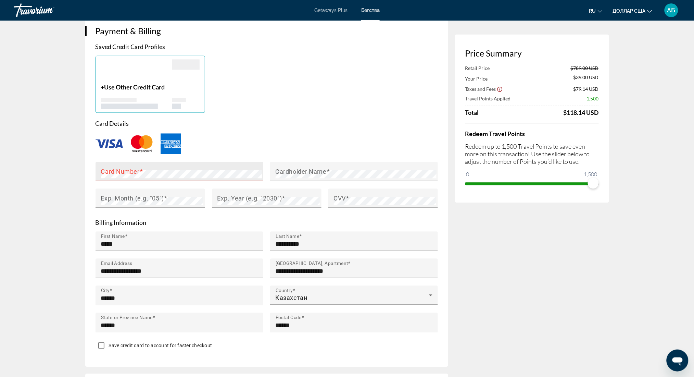
click at [112, 168] on mat-label "Card Number" at bounding box center [120, 171] width 39 height 7
click at [300, 168] on mat-label "Cardholder Name" at bounding box center [301, 171] width 51 height 7
click at [140, 168] on span "Основное содержание" at bounding box center [141, 171] width 3 height 7
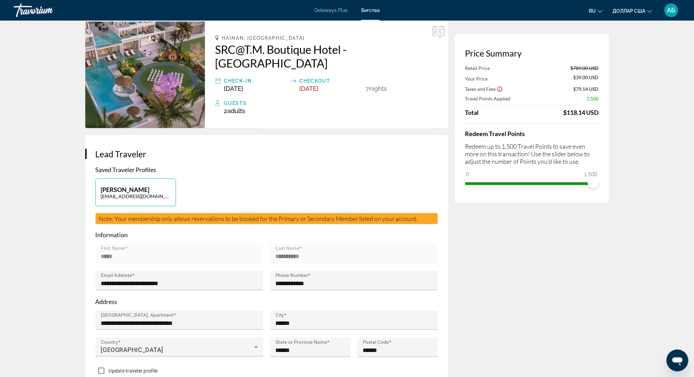
scroll to position [46, 0]
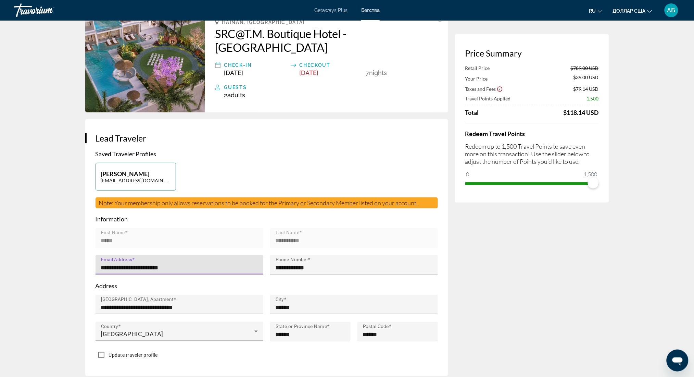
drag, startPoint x: 185, startPoint y: 255, endPoint x: 117, endPoint y: 259, distance: 68.0
click at [97, 255] on div "**********" at bounding box center [180, 265] width 168 height 20
paste input "Основное содержание"
type input "**********"
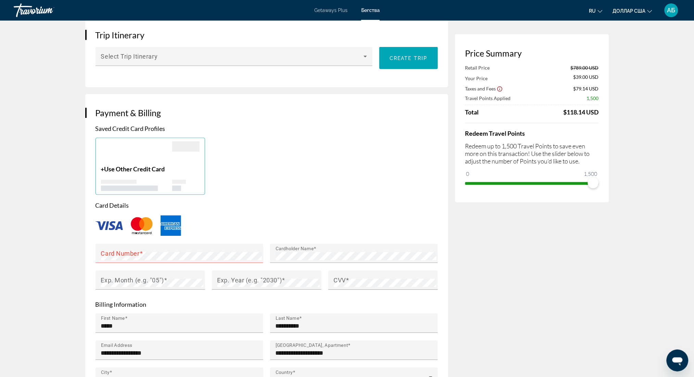
scroll to position [548, 0]
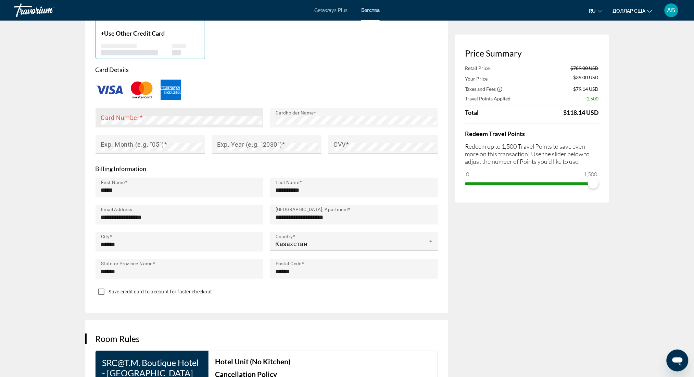
click at [112, 114] on mat-label "Card Number" at bounding box center [120, 117] width 39 height 7
click at [122, 140] on mat-label "Exp. Month (e.g. "05")" at bounding box center [132, 143] width 63 height 7
click at [241, 140] on mat-label "Exp. Year (e.g. "2030")" at bounding box center [250, 143] width 65 height 7
click at [348, 140] on span "Основное содержание" at bounding box center [347, 143] width 3 height 7
click at [514, 275] on div "Price Summary Retail Price $789.00 USD Your Price $39.00 USD Taxes and Fees $79…" at bounding box center [532, 77] width 154 height 1149
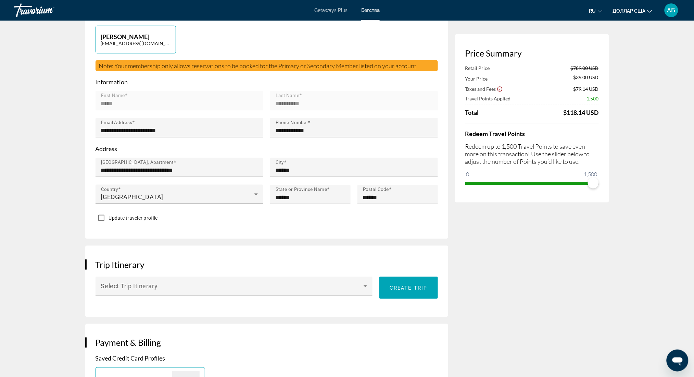
scroll to position [0, 0]
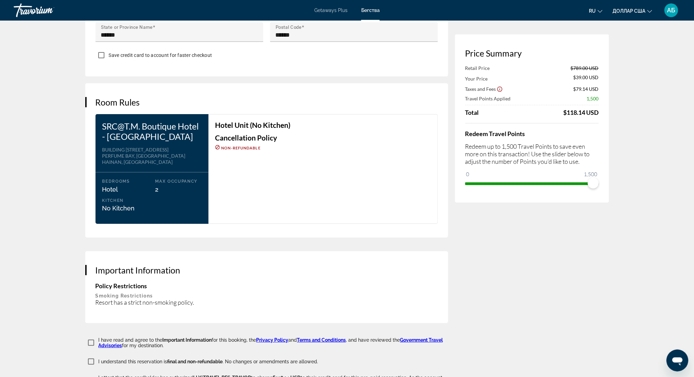
scroll to position [905, 0]
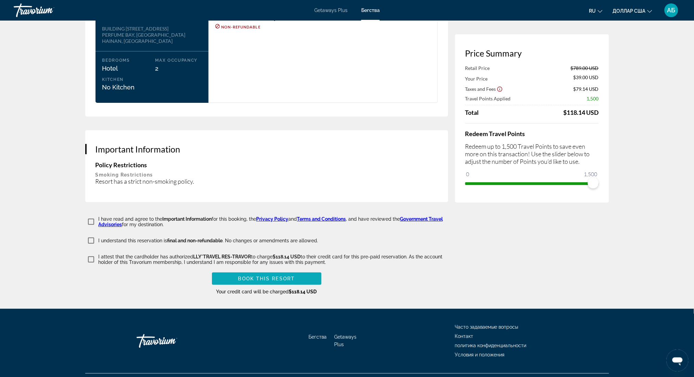
click at [277, 276] on span "Book this Resort" at bounding box center [266, 278] width 57 height 5
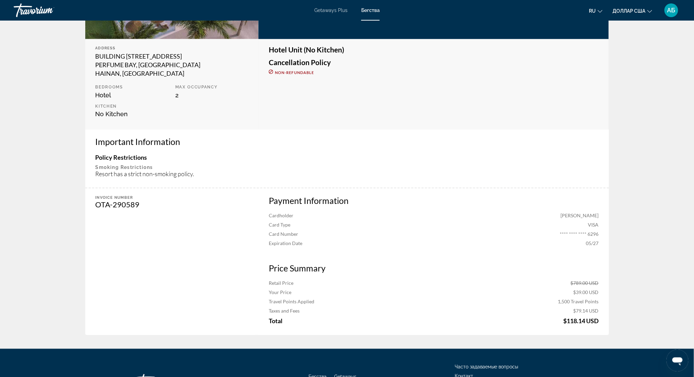
scroll to position [183, 0]
